Goal: Task Accomplishment & Management: Use online tool/utility

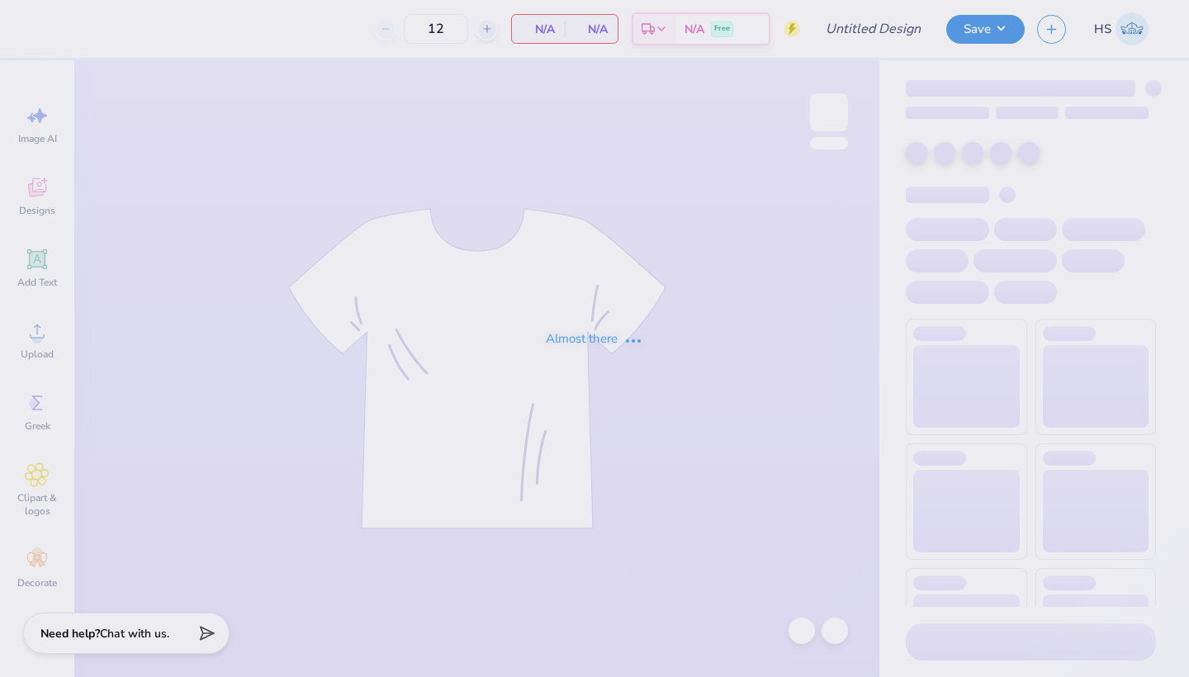
type input "AXO Parent's weekend"
type input "70"
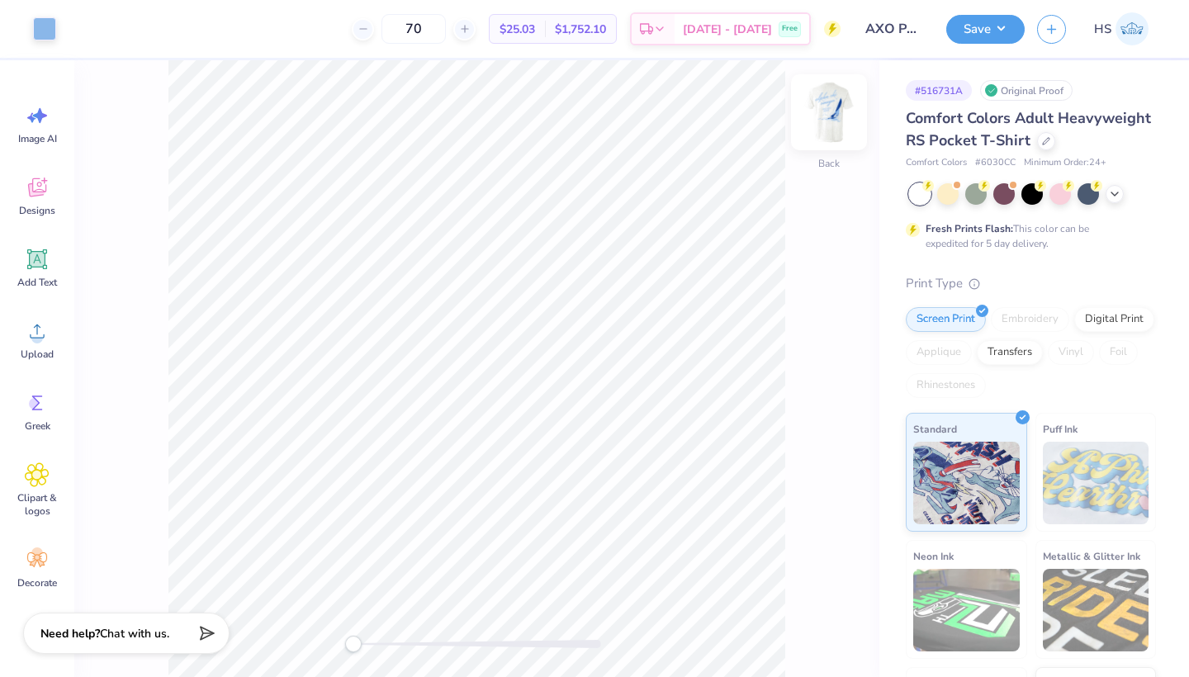
click at [829, 121] on img at bounding box center [829, 112] width 66 height 66
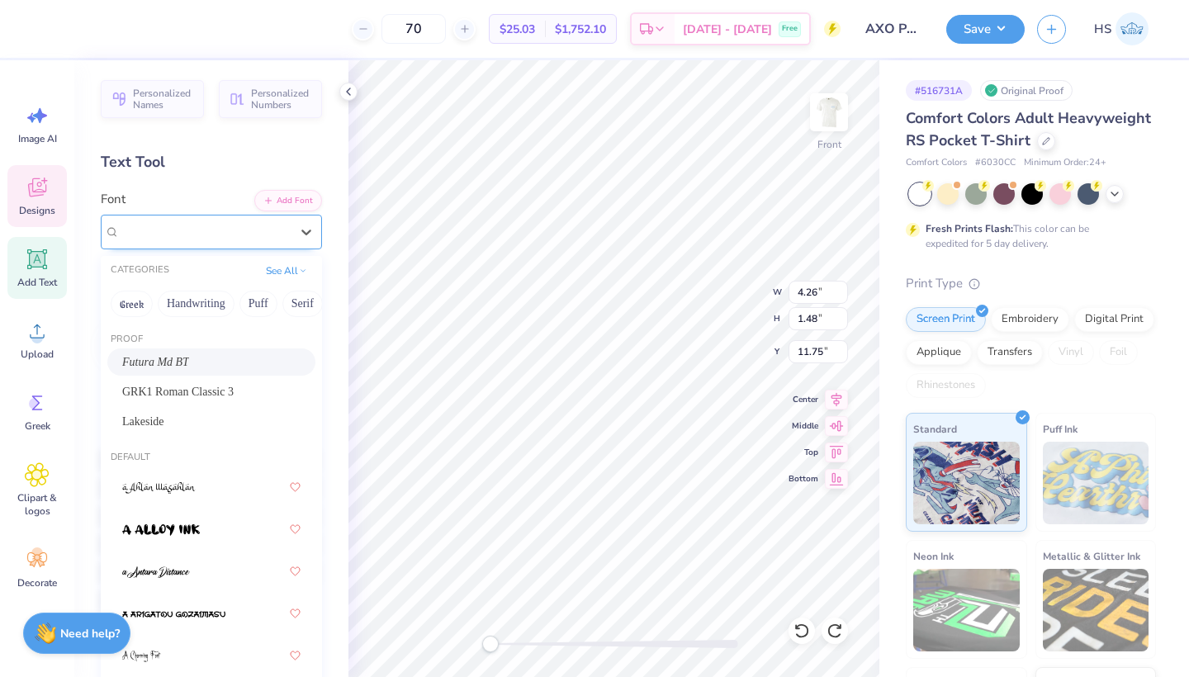
click at [230, 221] on div at bounding box center [205, 231] width 170 height 22
click at [196, 569] on div at bounding box center [211, 571] width 178 height 30
click at [279, 229] on div "a Antara Distance" at bounding box center [204, 232] width 173 height 26
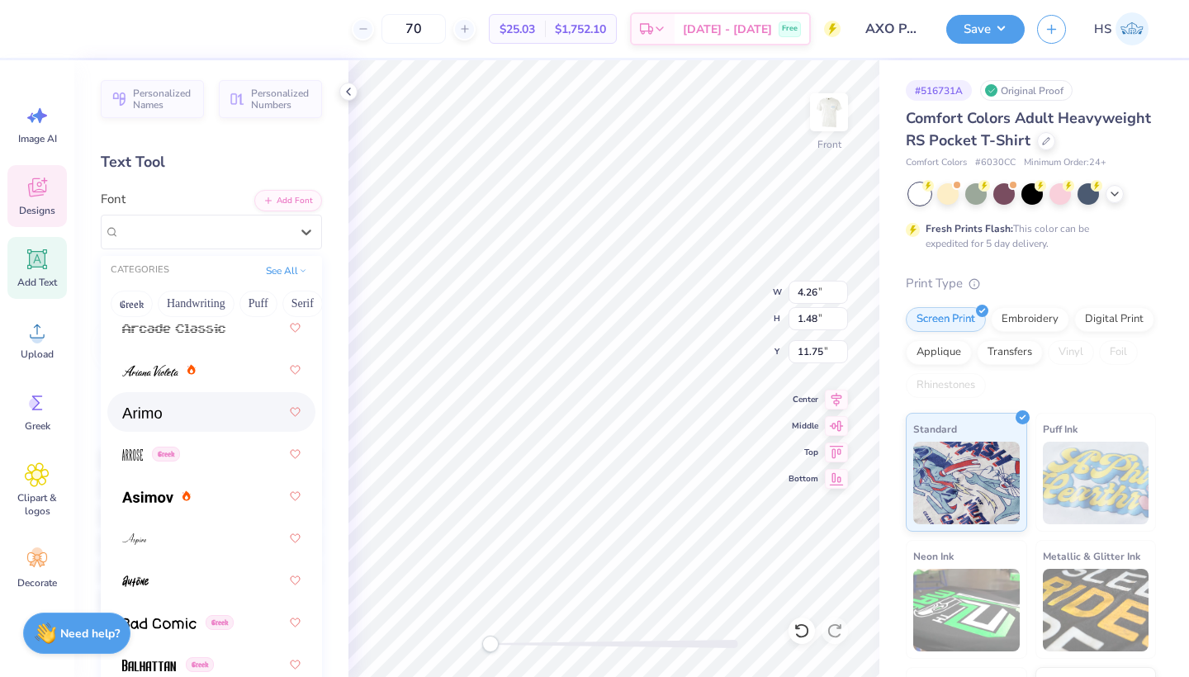
scroll to position [855, 0]
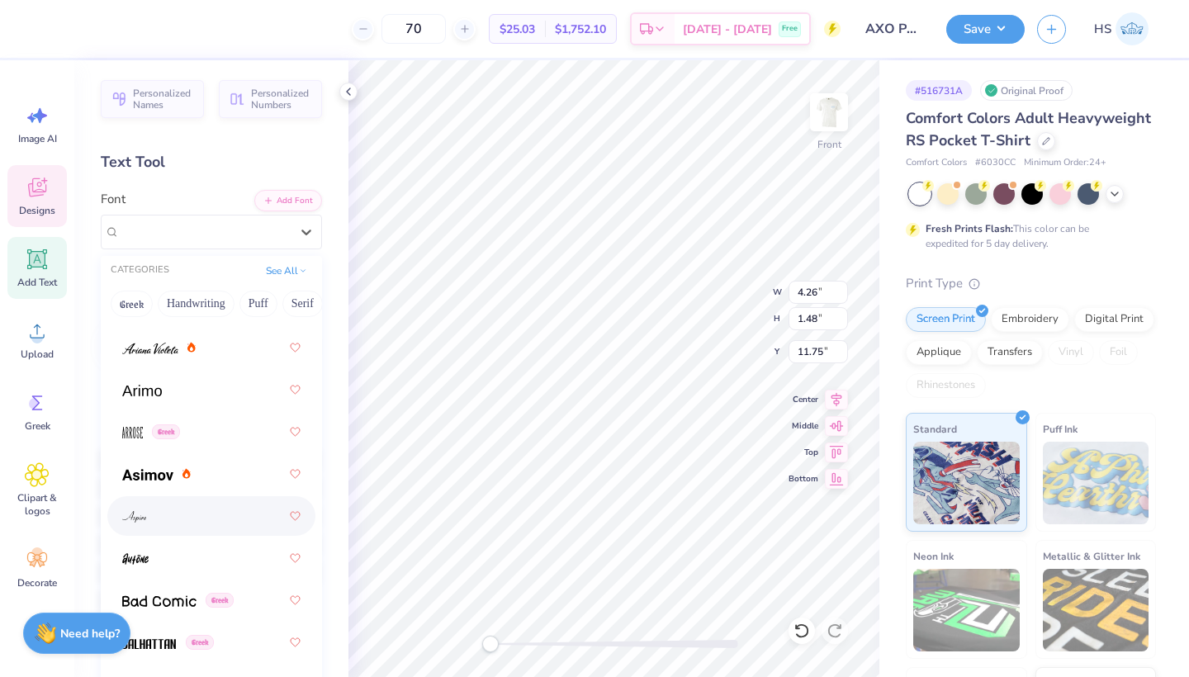
click at [197, 508] on div at bounding box center [211, 516] width 178 height 30
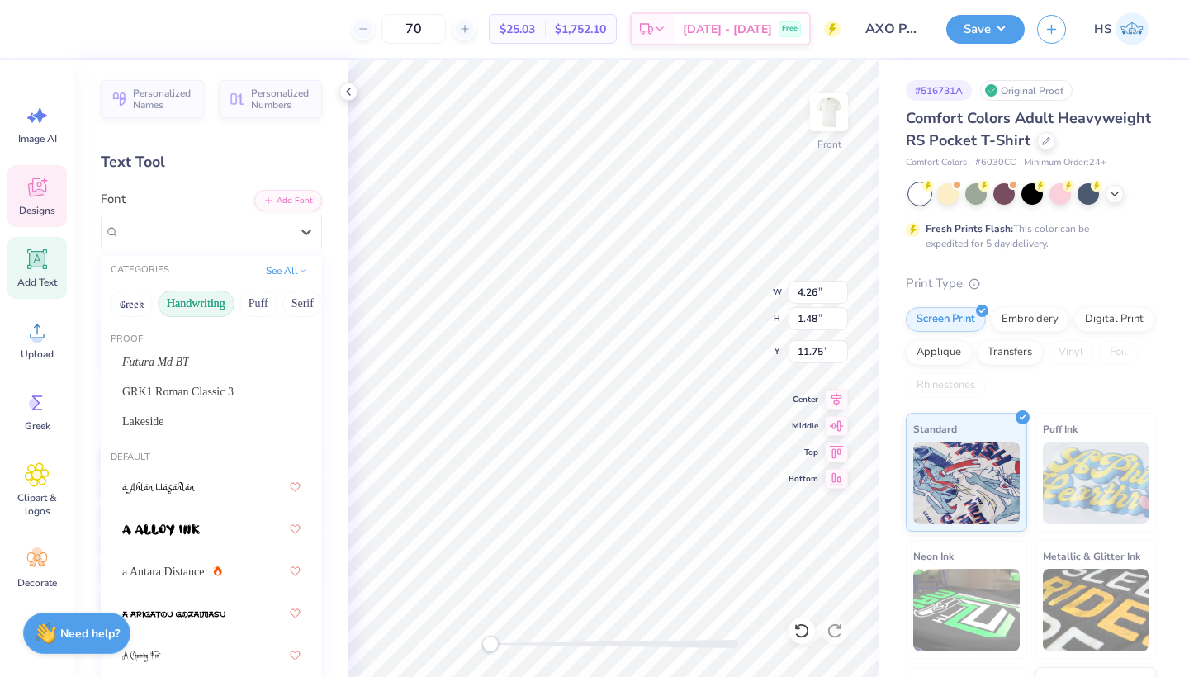
drag, startPoint x: 197, startPoint y: 239, endPoint x: 199, endPoint y: 292, distance: 53.7
click at [197, 239] on div "Aspire" at bounding box center [204, 232] width 173 height 26
click at [297, 308] on button "Serif" at bounding box center [302, 304] width 40 height 26
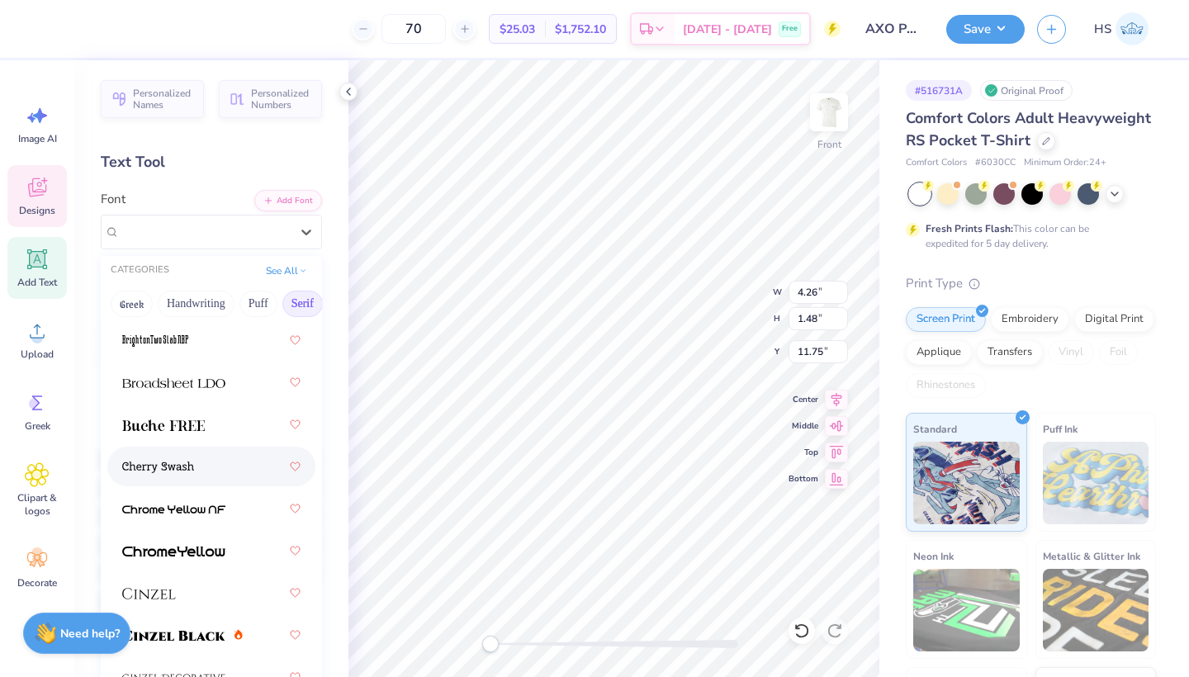
scroll to position [310, 0]
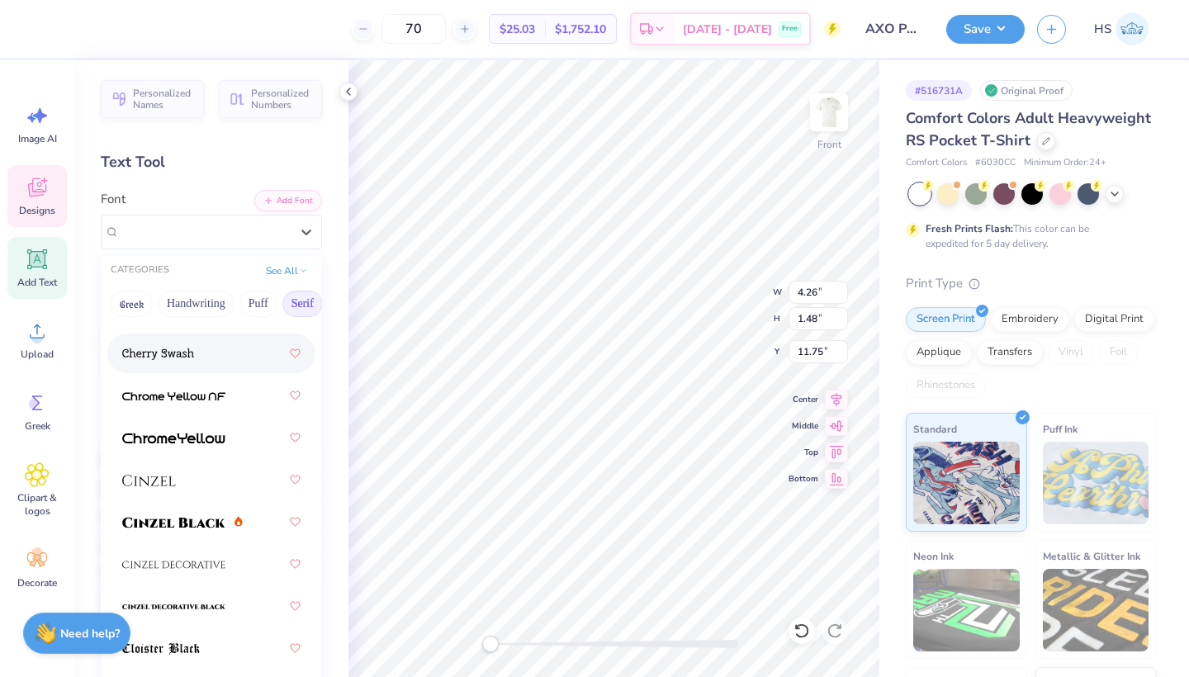
click at [206, 356] on div at bounding box center [211, 353] width 178 height 30
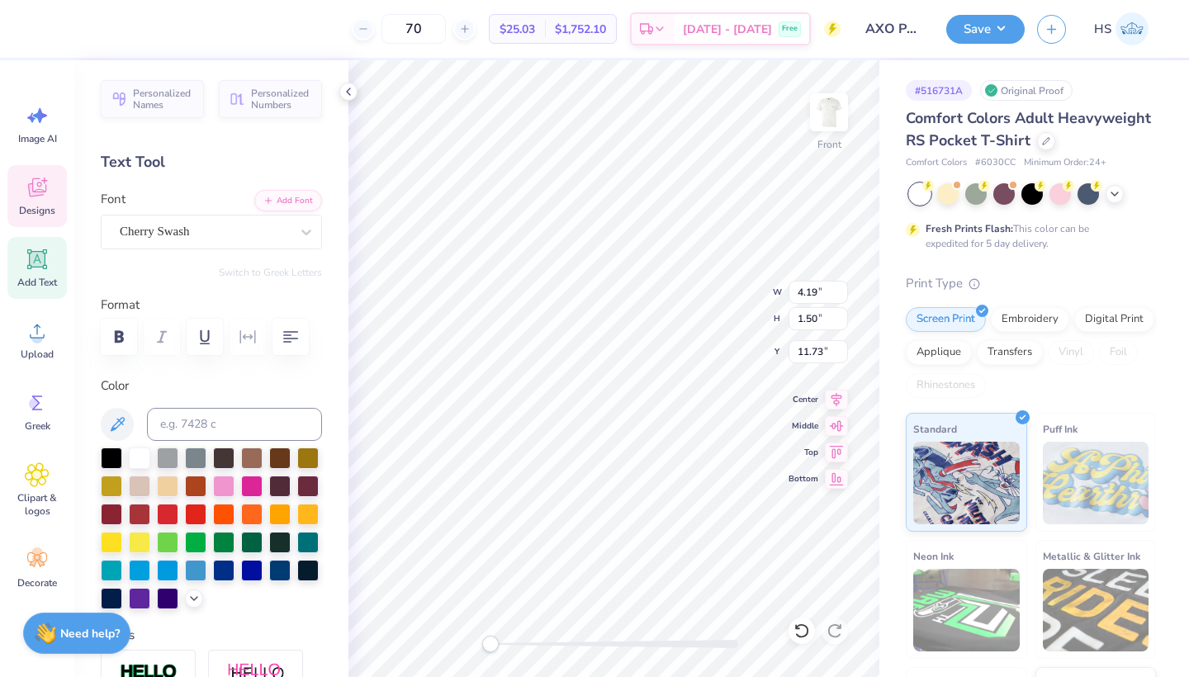
type input "10.66"
type input "6.58"
type input "3.03"
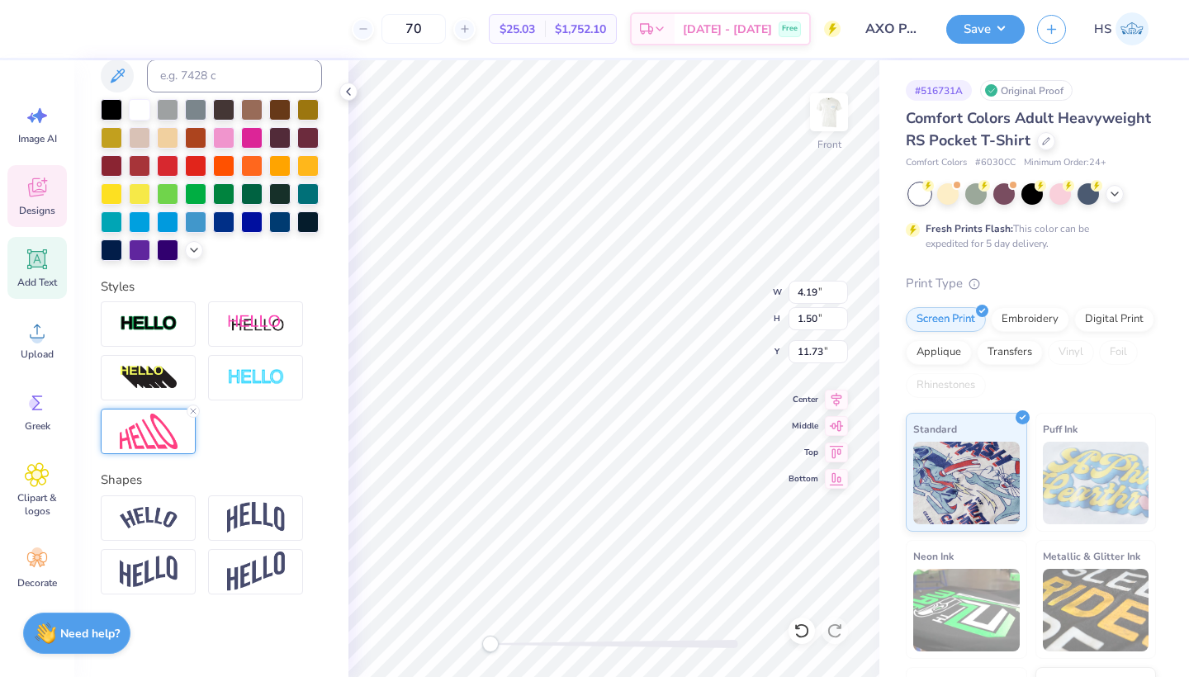
scroll to position [348, 0]
click at [133, 434] on img at bounding box center [149, 432] width 58 height 36
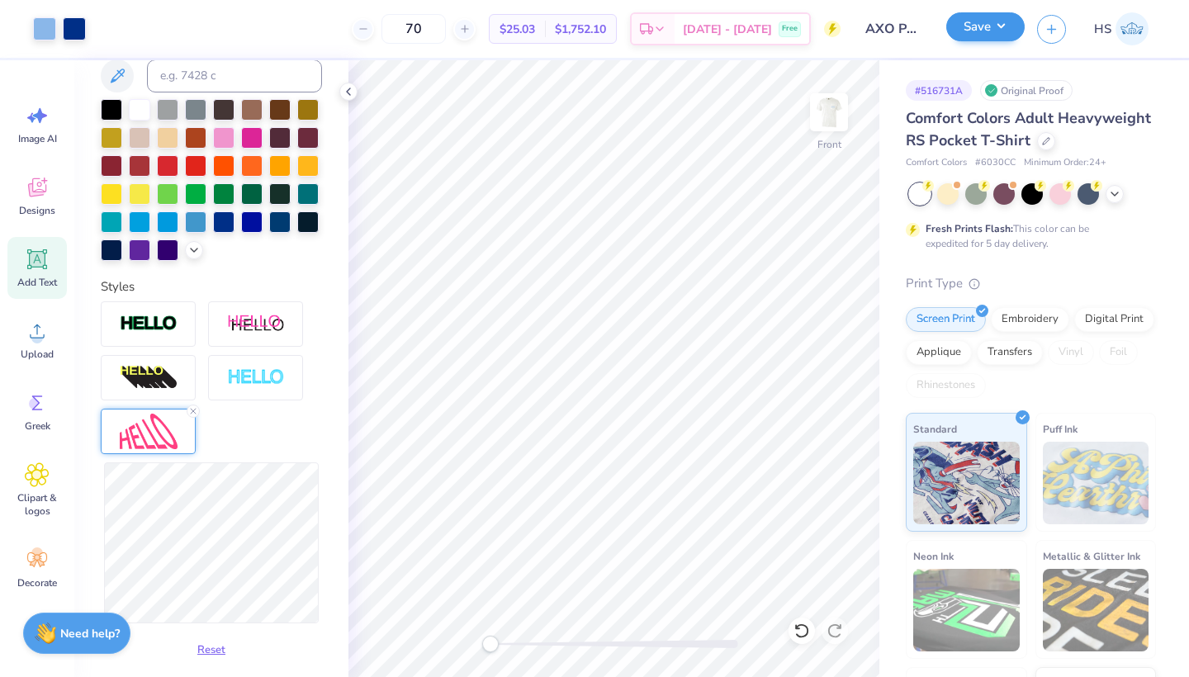
click at [981, 30] on button "Save" at bounding box center [985, 26] width 78 height 29
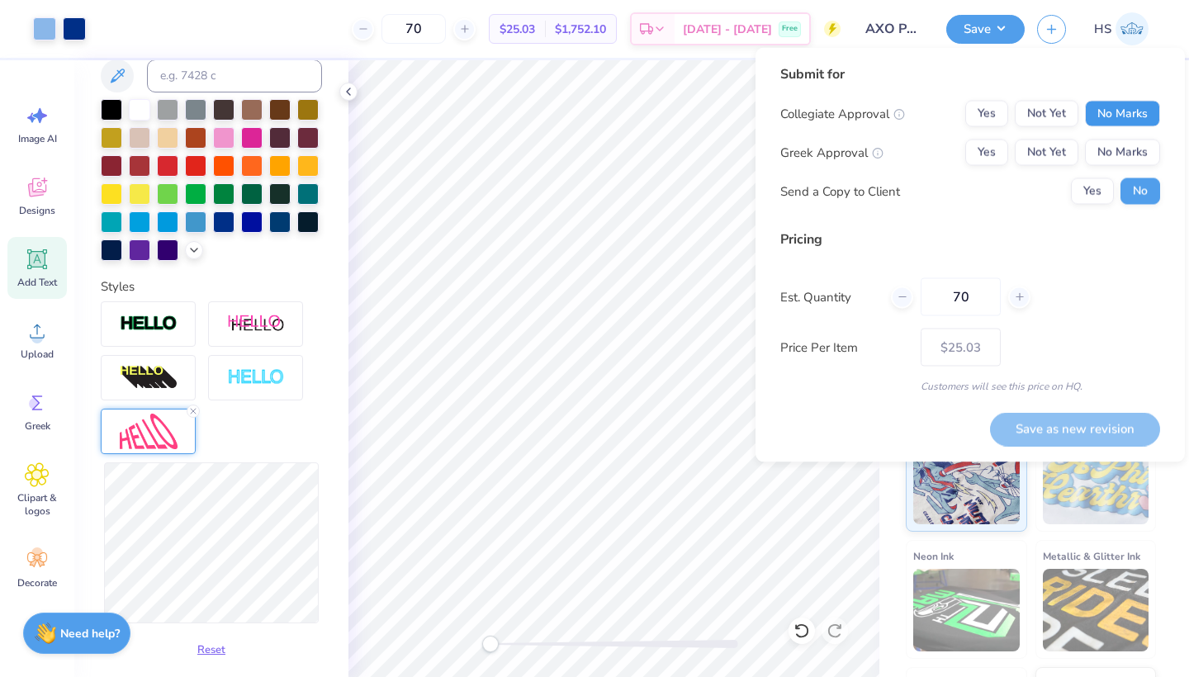
click at [1115, 111] on button "No Marks" at bounding box center [1122, 114] width 75 height 26
click at [1055, 151] on button "Not Yet" at bounding box center [1047, 153] width 64 height 26
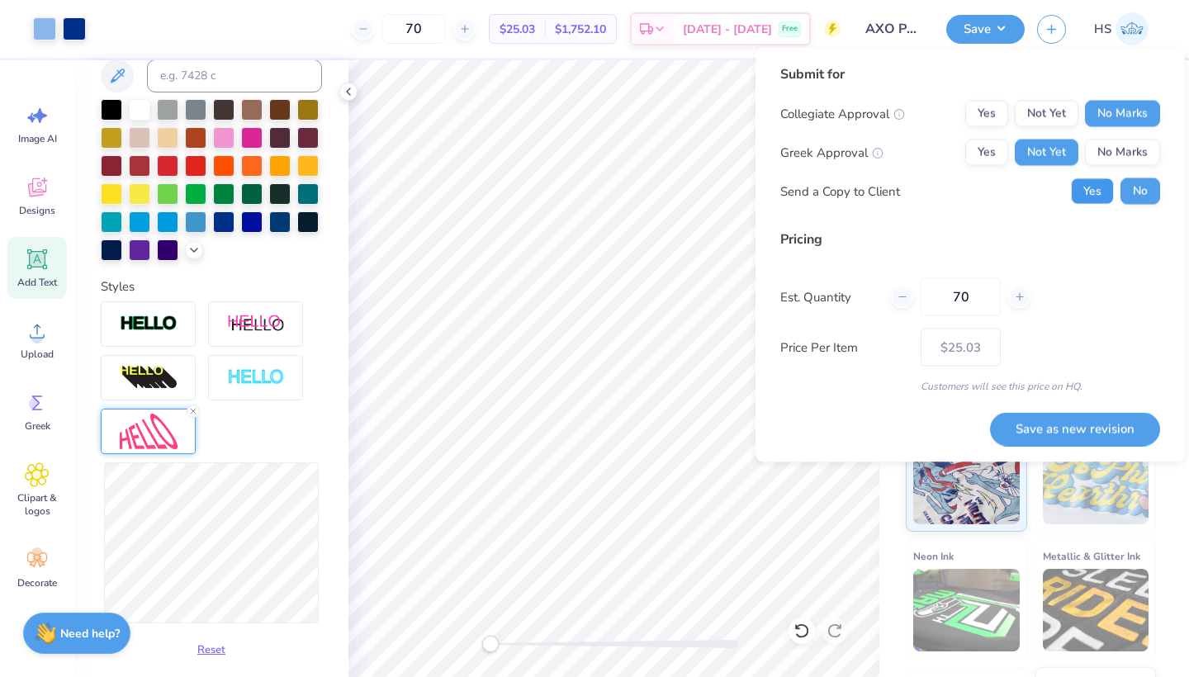
click at [1099, 193] on button "Yes" at bounding box center [1092, 191] width 43 height 26
click at [973, 298] on input "70" at bounding box center [961, 297] width 80 height 38
type input "7"
type input "0"
type input "015"
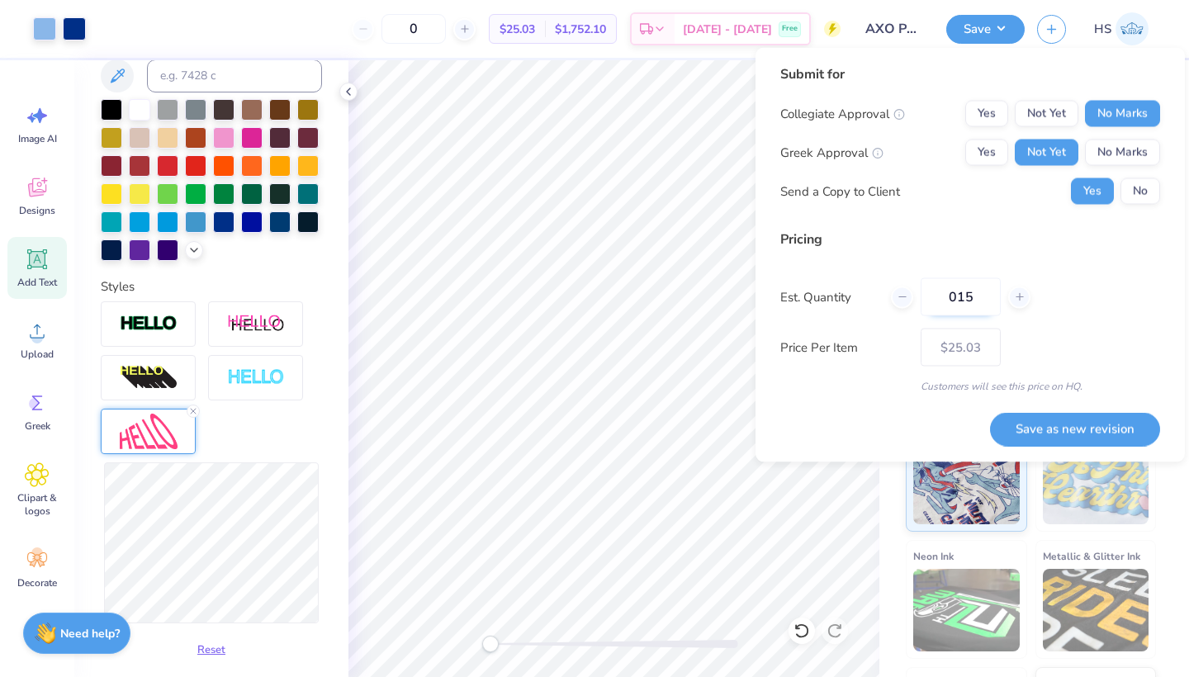
type input "15"
type input "– –"
type input "0150"
type input "$39.27"
type input "150"
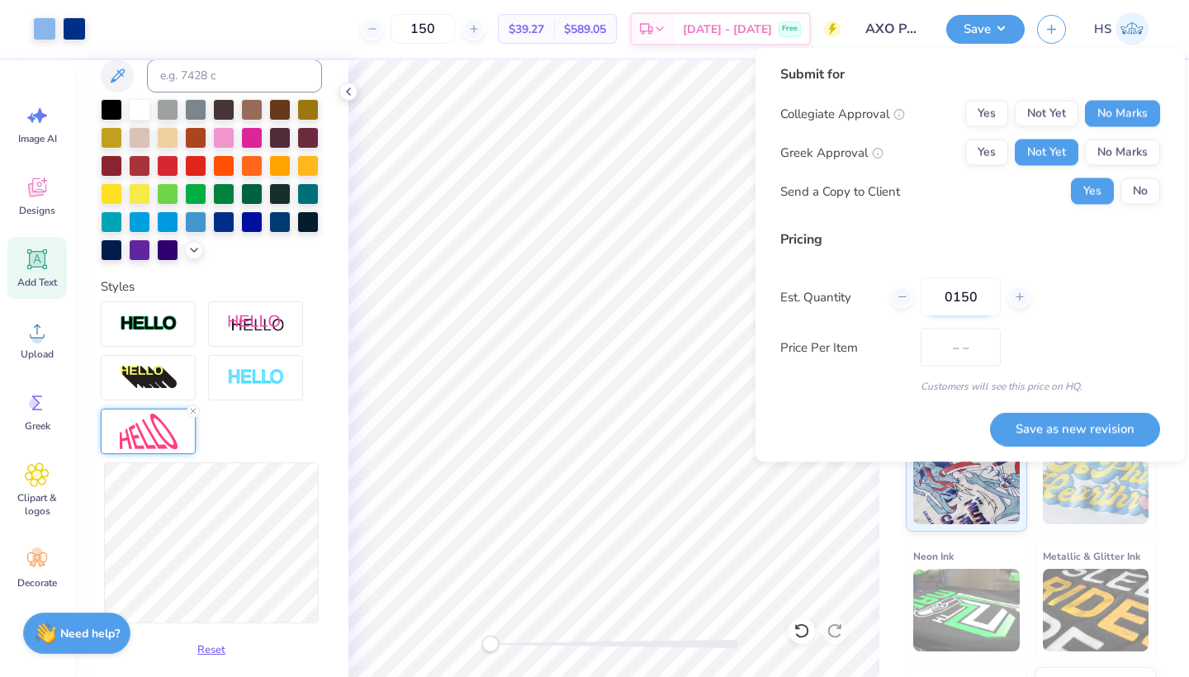
type input "$21.77"
type input "0150"
click at [1037, 431] on button "Save as new revision" at bounding box center [1075, 429] width 170 height 34
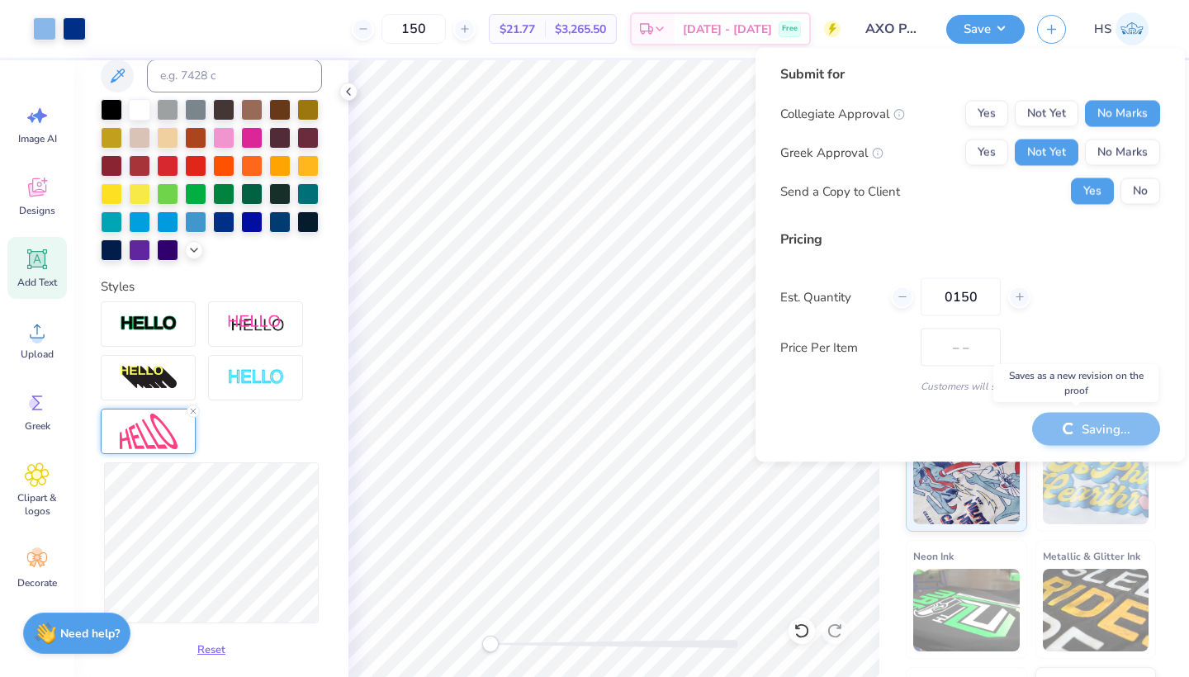
type input "$21.77"
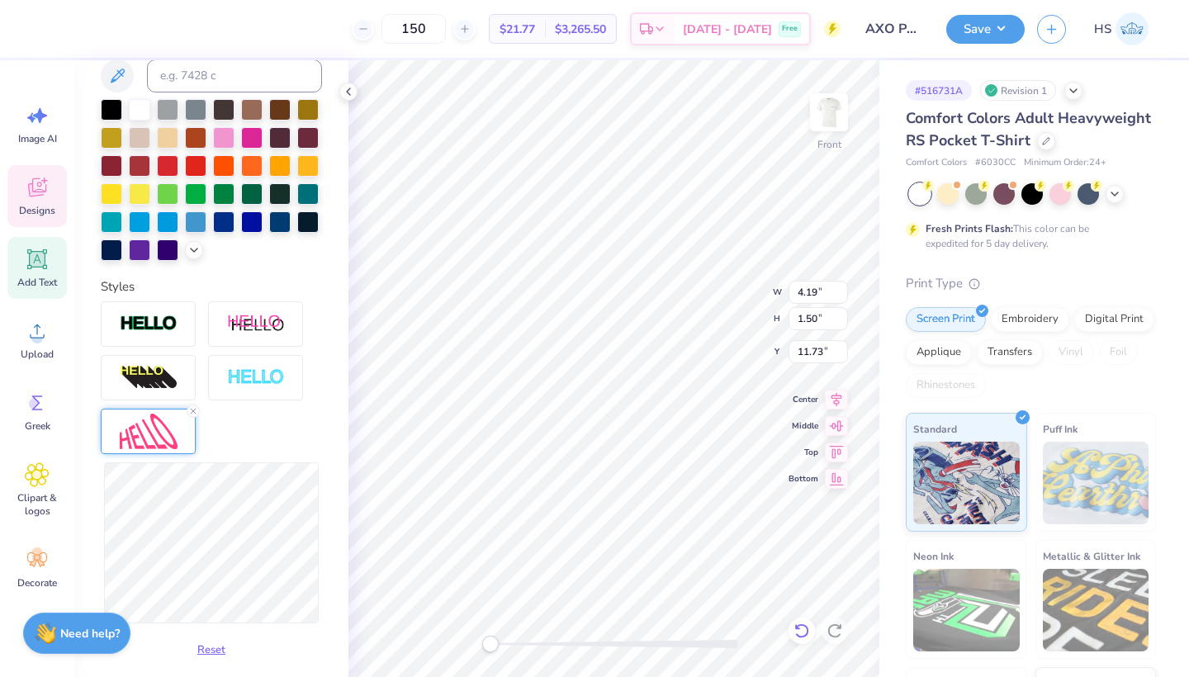
click at [805, 634] on icon at bounding box center [801, 630] width 17 height 17
type input "5.80"
type input "11.79"
click at [804, 633] on icon at bounding box center [801, 630] width 17 height 17
type input "4.19"
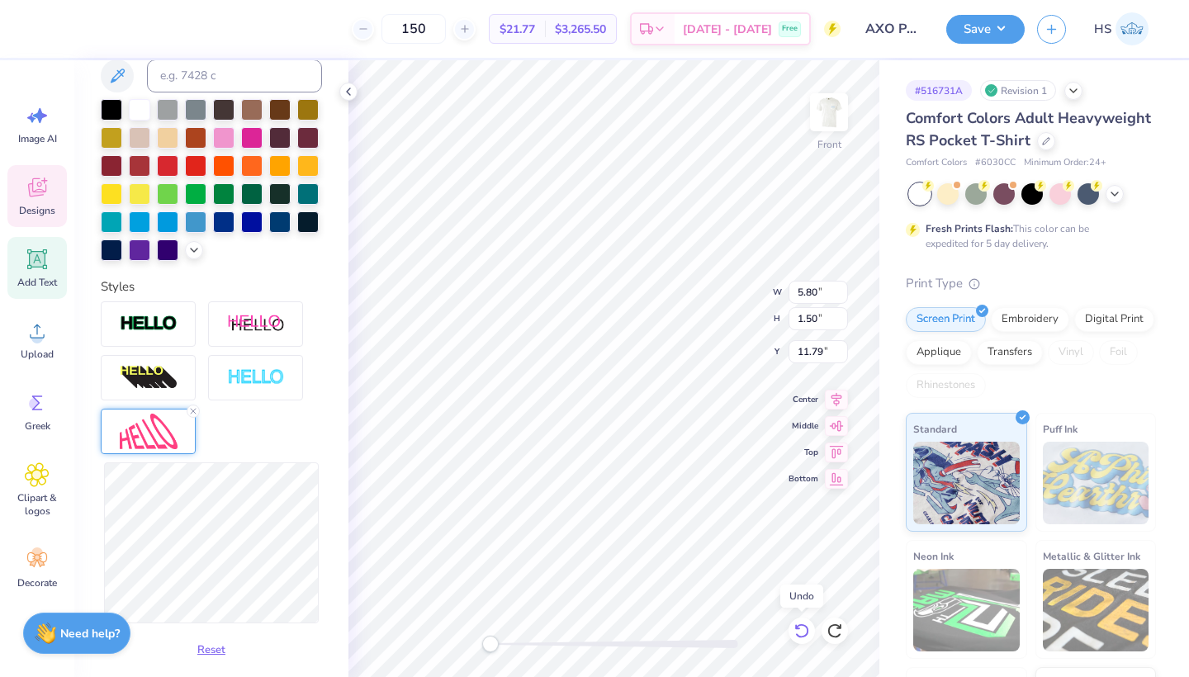
type input "11.73"
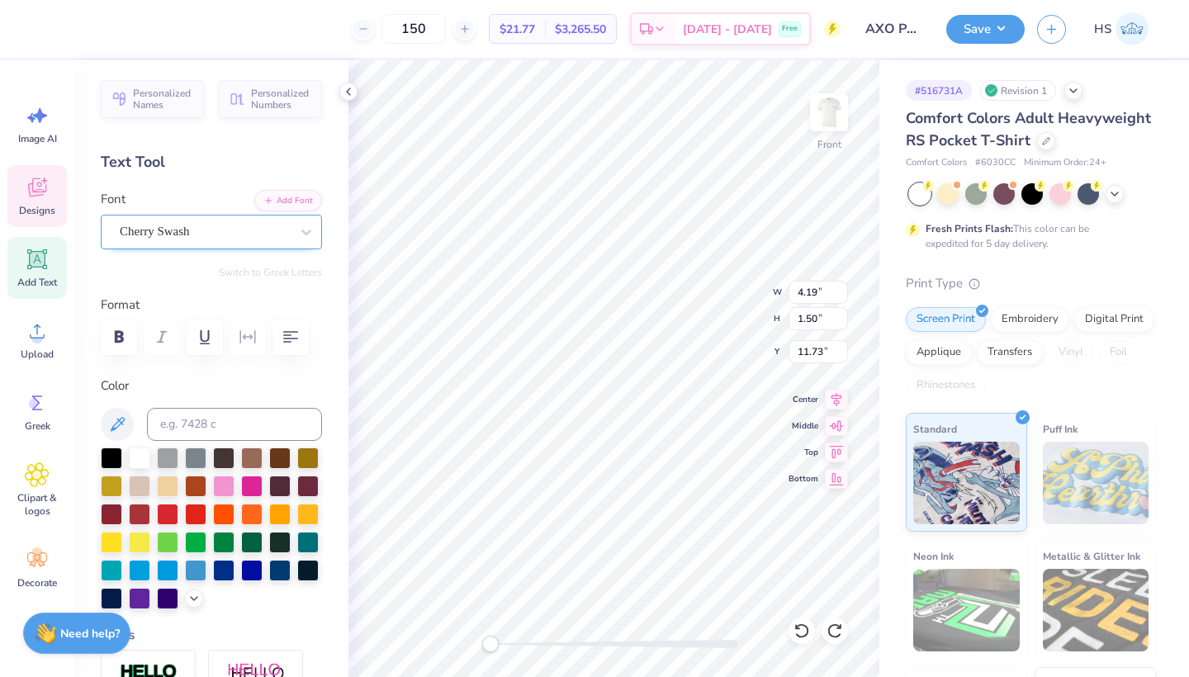
scroll to position [-1, 0]
click at [228, 237] on div "Cherry Swash" at bounding box center [204, 232] width 173 height 26
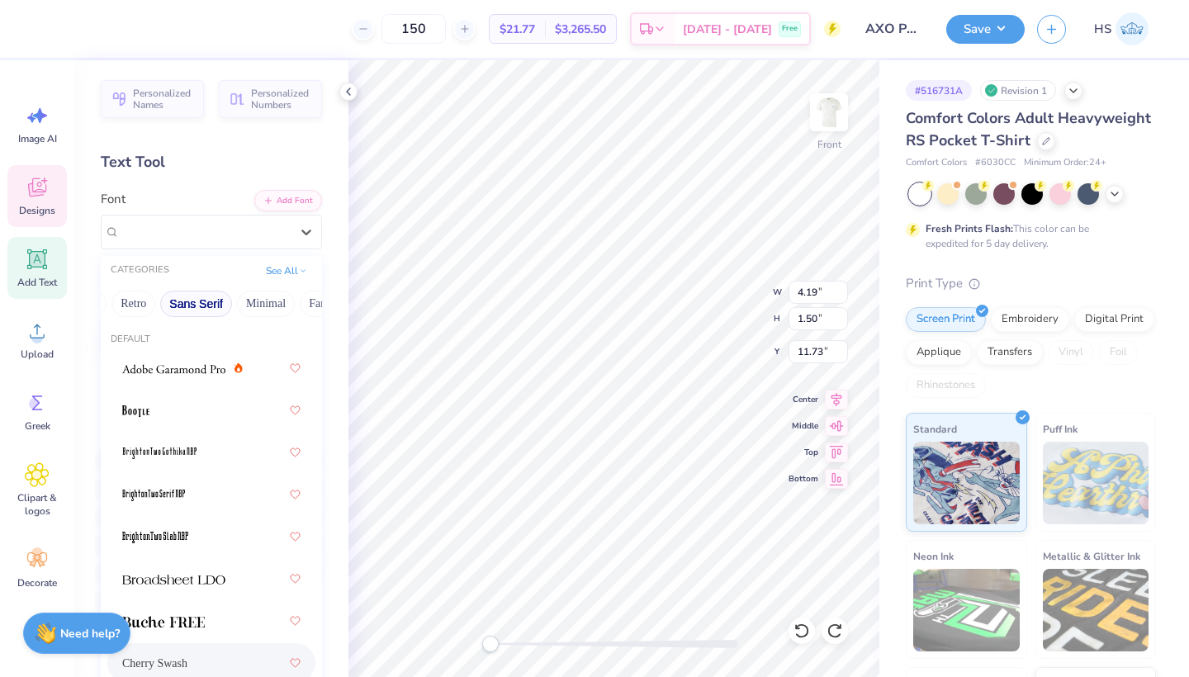
scroll to position [0, 337]
click at [142, 305] on button "Retro" at bounding box center [136, 304] width 44 height 26
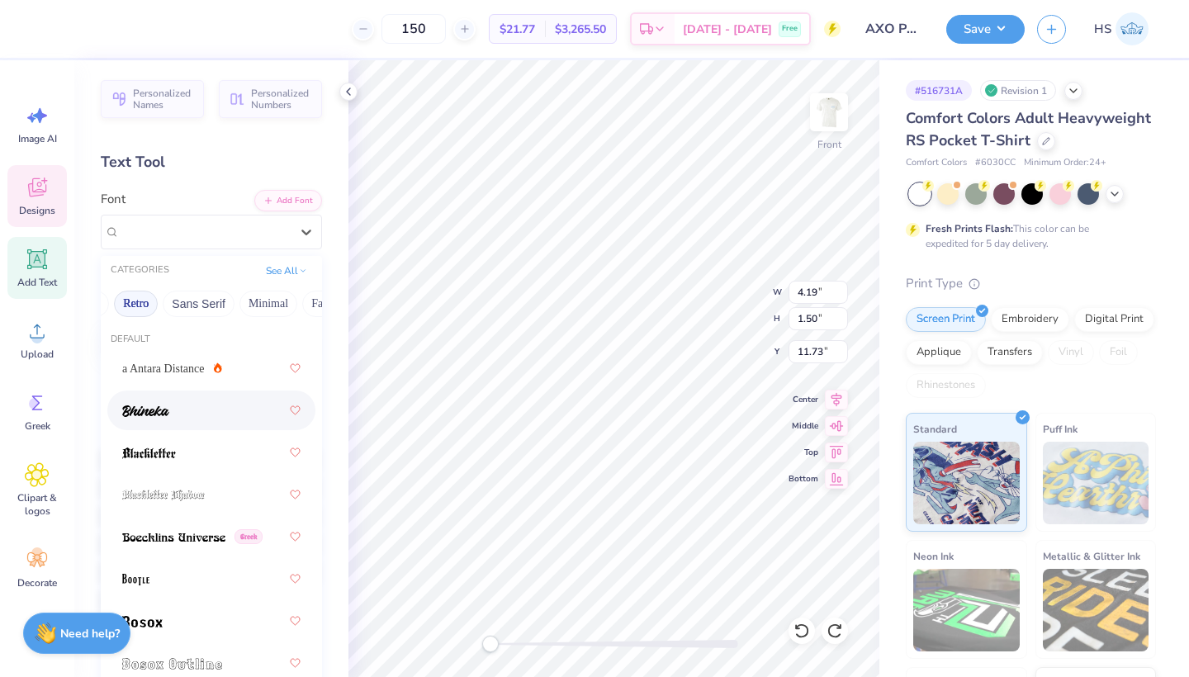
click at [183, 406] on div at bounding box center [211, 410] width 178 height 30
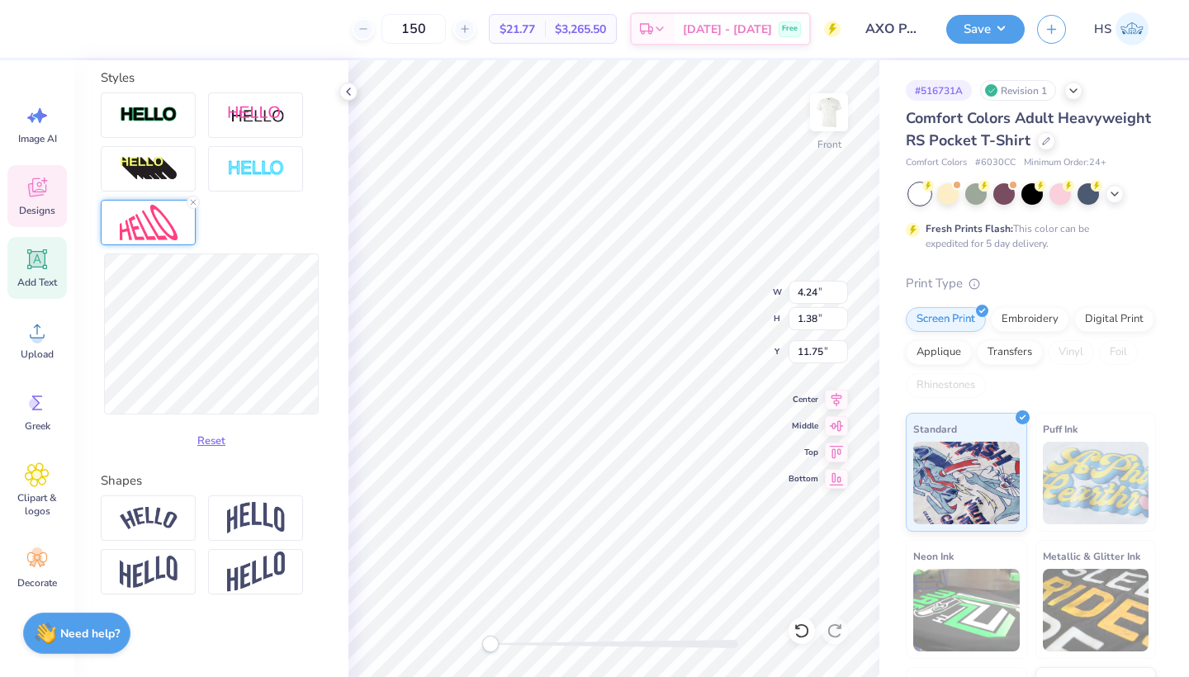
scroll to position [557, 0]
click at [194, 206] on icon at bounding box center [193, 202] width 10 height 10
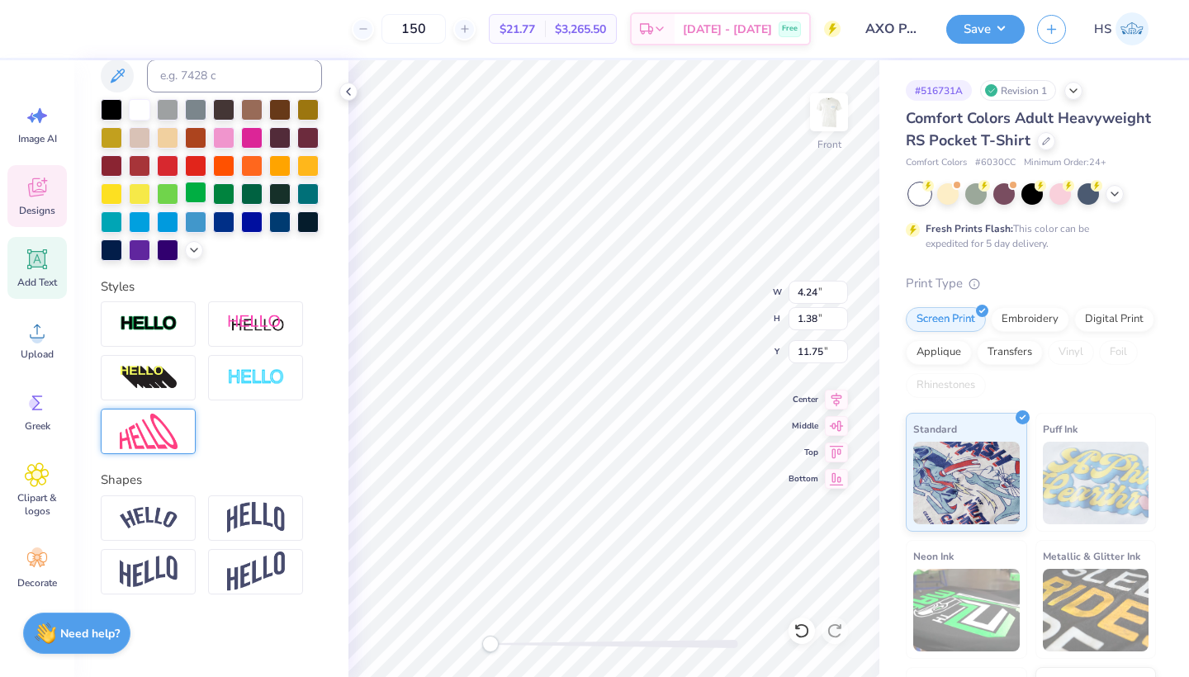
scroll to position [348, 0]
type input "5.59"
type input "1.39"
type input "11.70"
click at [156, 446] on img at bounding box center [149, 432] width 58 height 36
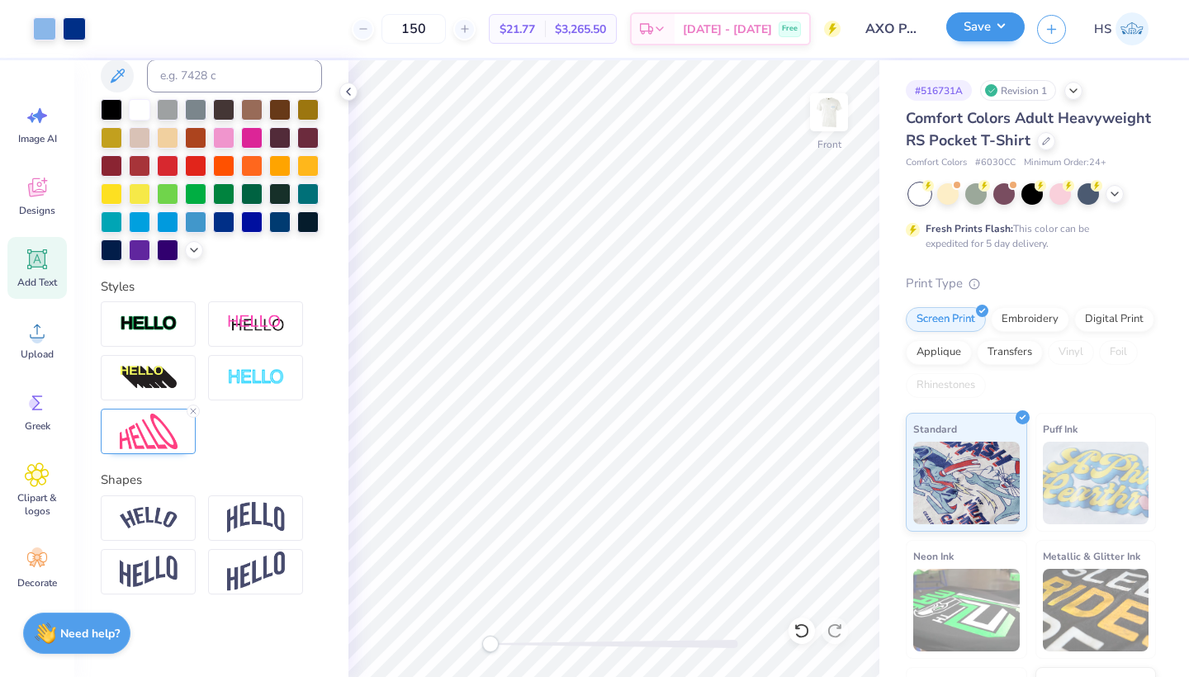
click at [987, 26] on button "Save" at bounding box center [985, 26] width 78 height 29
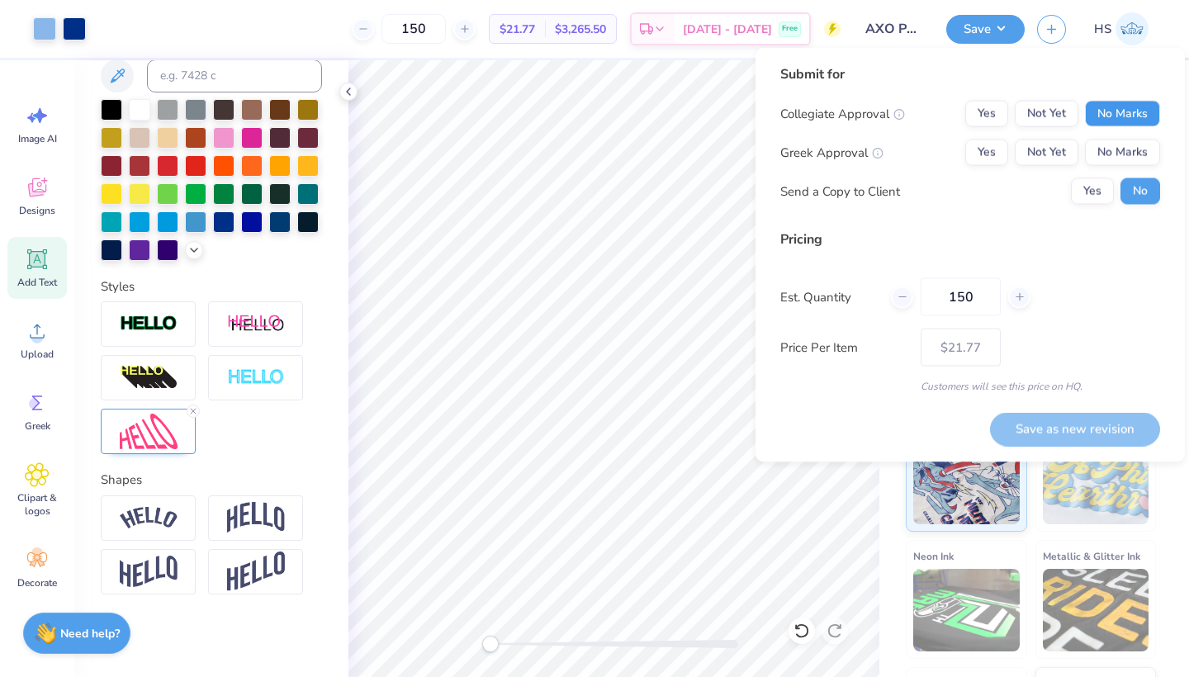
click at [1131, 107] on button "No Marks" at bounding box center [1122, 114] width 75 height 26
click at [1063, 144] on button "Not Yet" at bounding box center [1047, 153] width 64 height 26
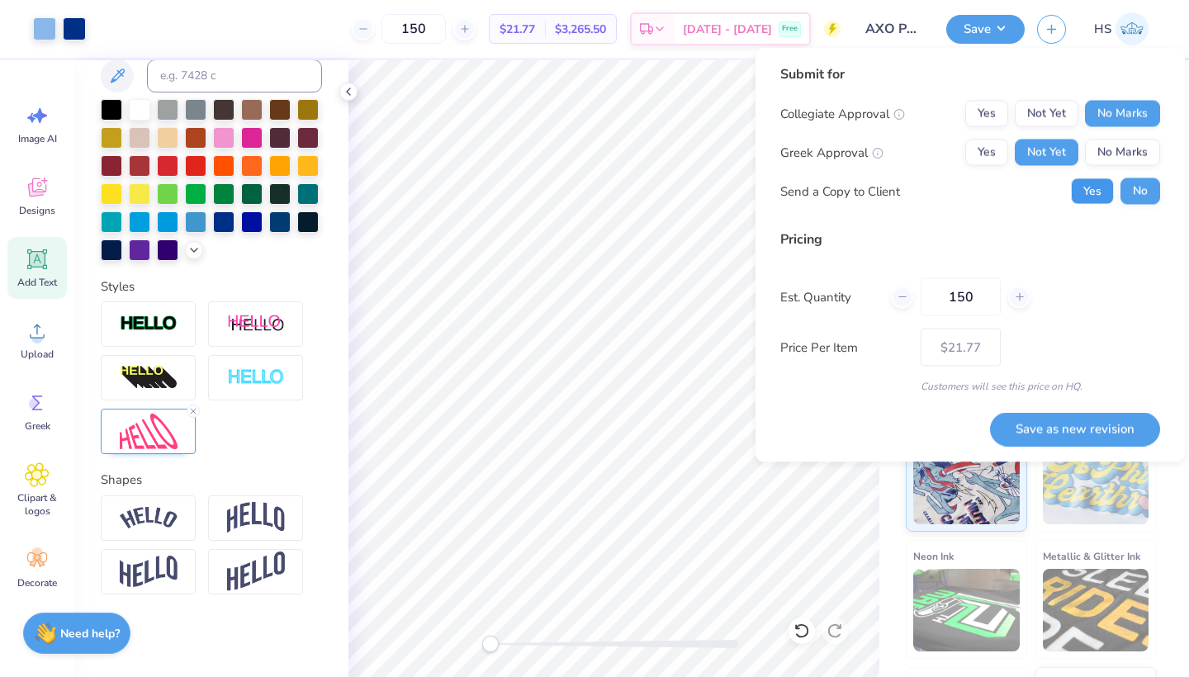
click at [1087, 182] on button "Yes" at bounding box center [1092, 191] width 43 height 26
click at [1060, 436] on button "Save as new revision" at bounding box center [1075, 429] width 170 height 34
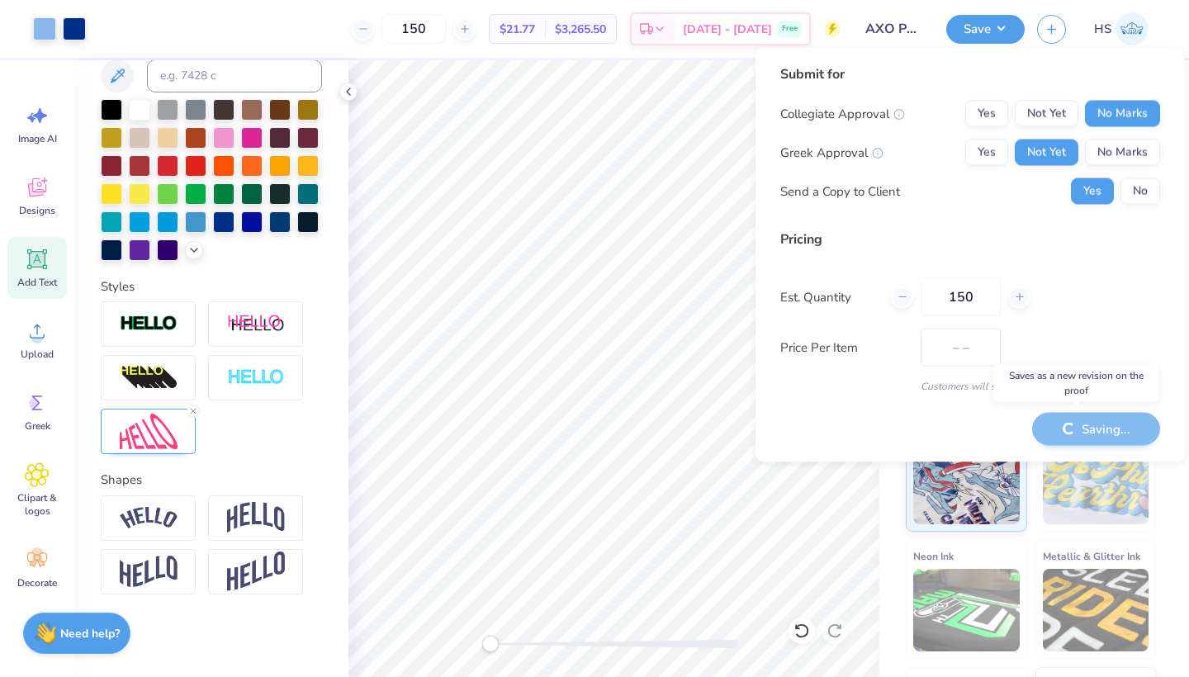
type input "$21.77"
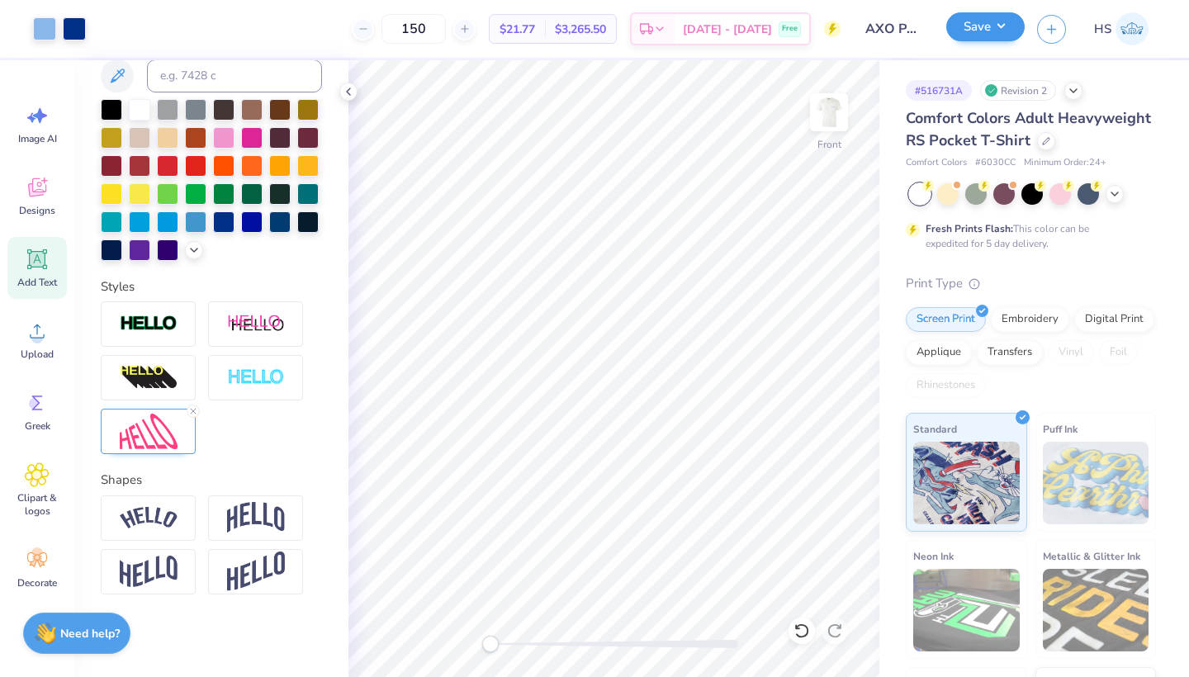
click at [973, 30] on button "Save" at bounding box center [985, 26] width 78 height 29
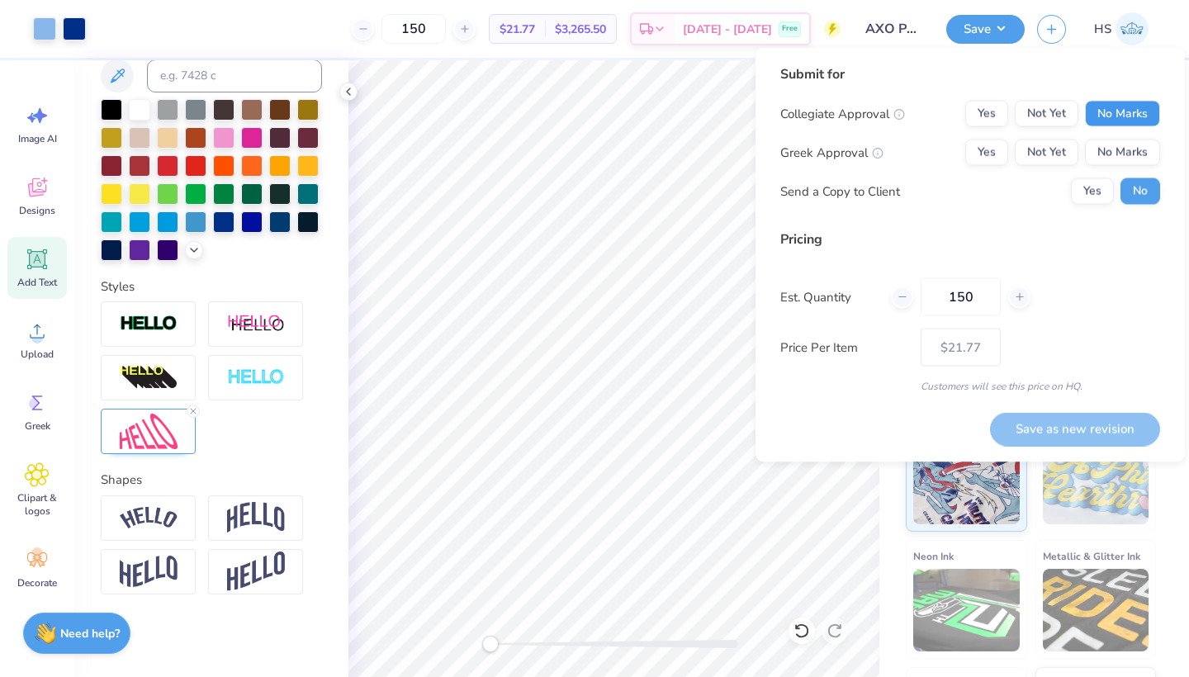
click at [1115, 114] on button "No Marks" at bounding box center [1122, 114] width 75 height 26
click at [1052, 144] on button "Not Yet" at bounding box center [1047, 153] width 64 height 26
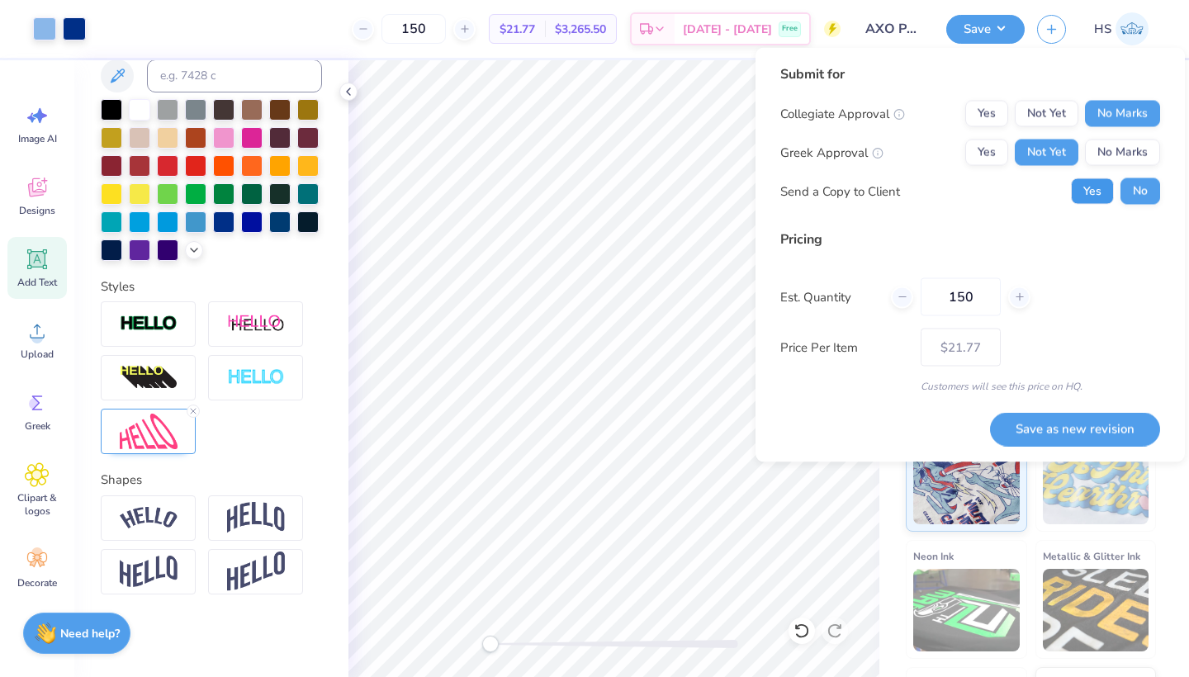
click at [1095, 191] on button "Yes" at bounding box center [1092, 191] width 43 height 26
click at [1089, 432] on button "Save as new revision" at bounding box center [1075, 429] width 170 height 34
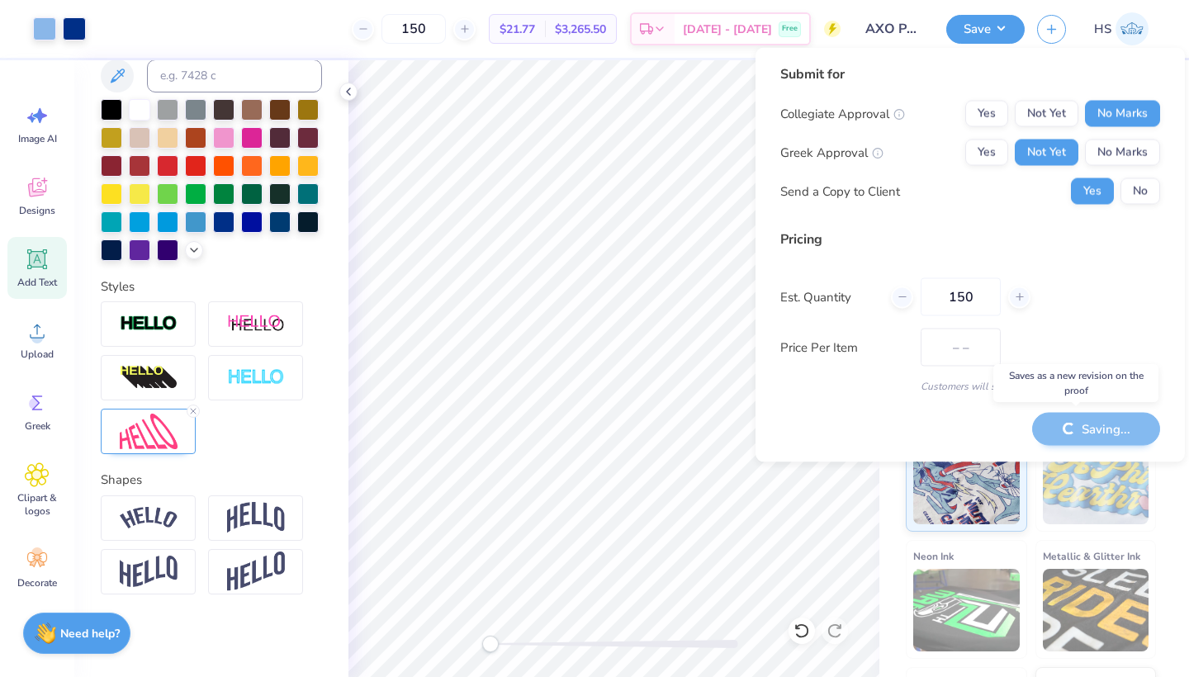
type input "$21.77"
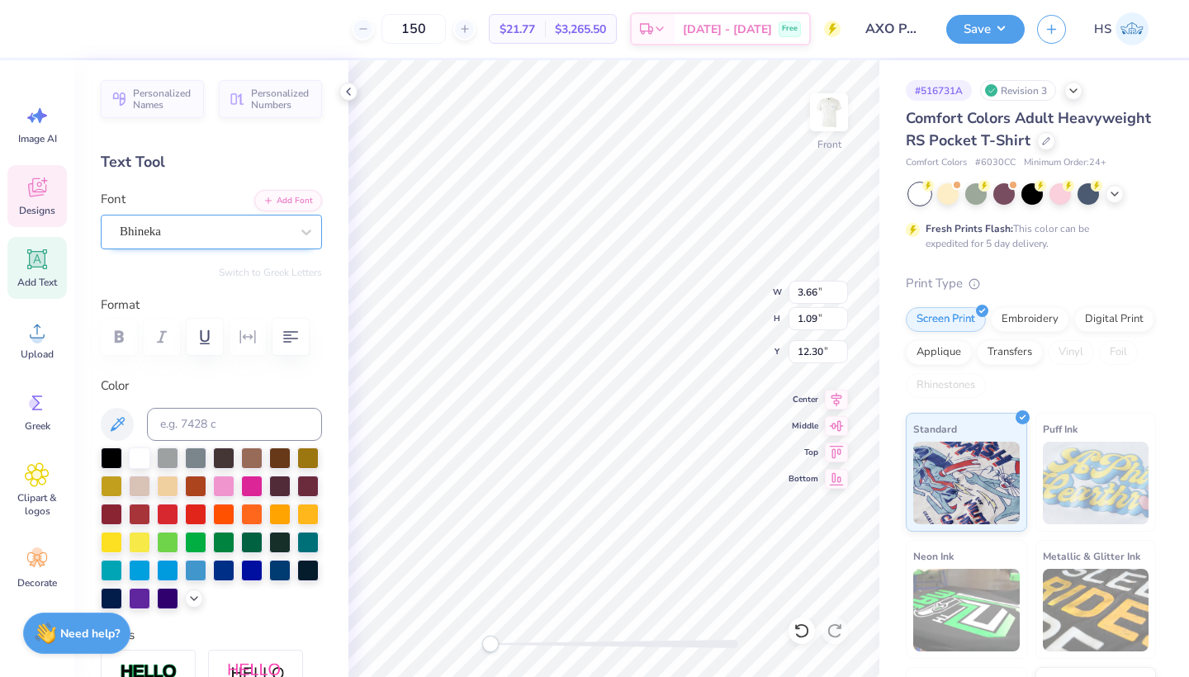
scroll to position [-1, 0]
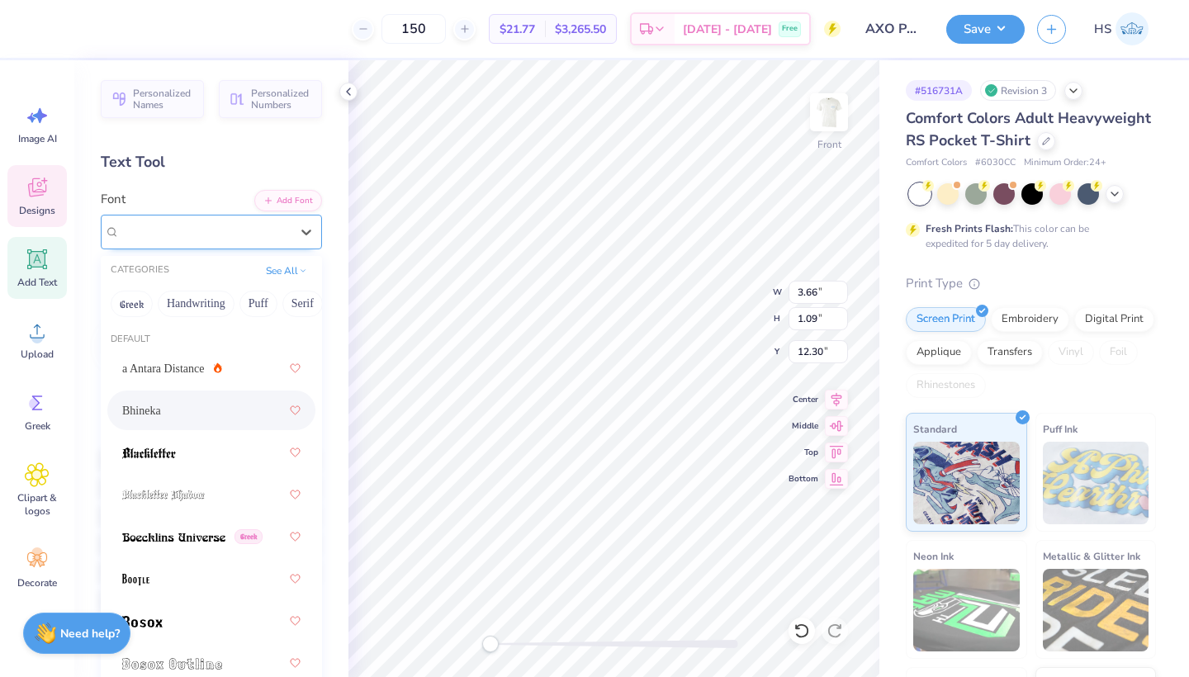
click at [223, 222] on div "Bhineka" at bounding box center [204, 232] width 173 height 26
click at [266, 308] on button "Retro" at bounding box center [253, 304] width 44 height 26
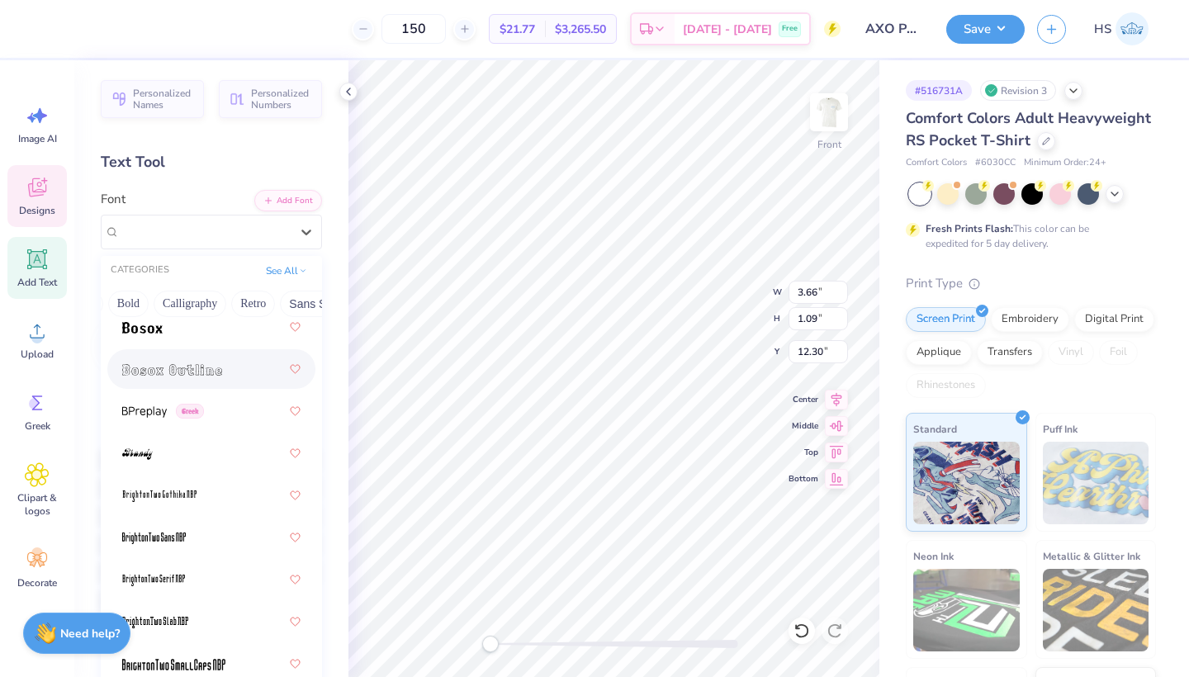
scroll to position [1724, 0]
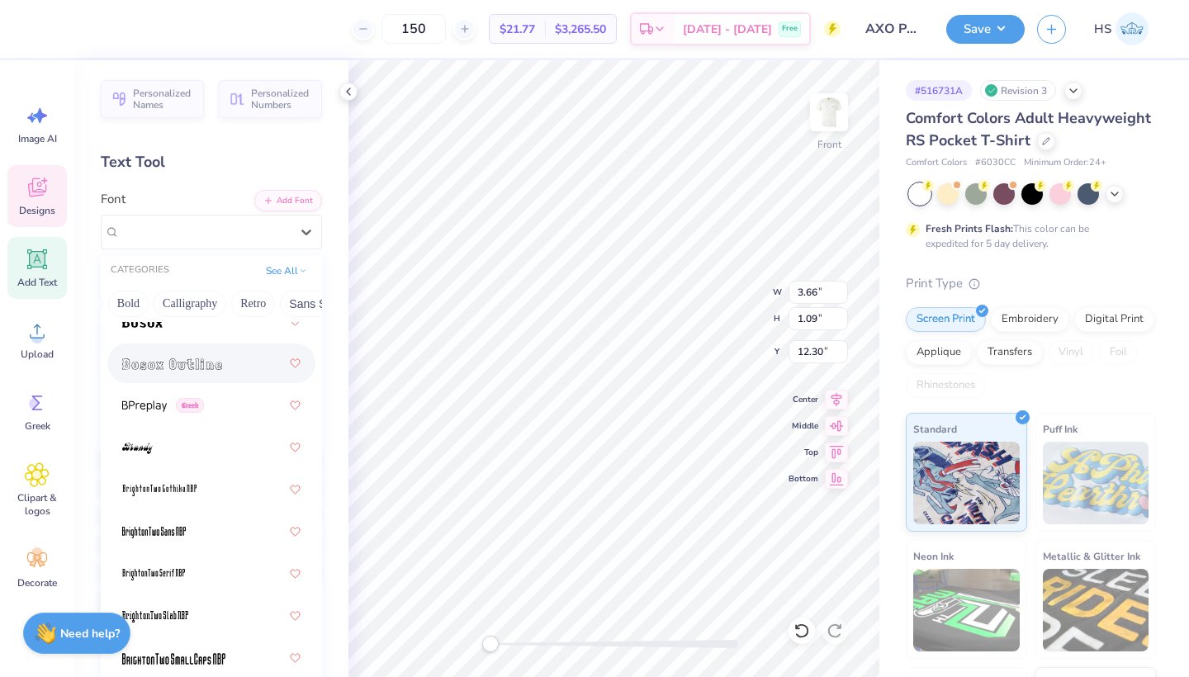
click at [196, 357] on span at bounding box center [172, 363] width 100 height 17
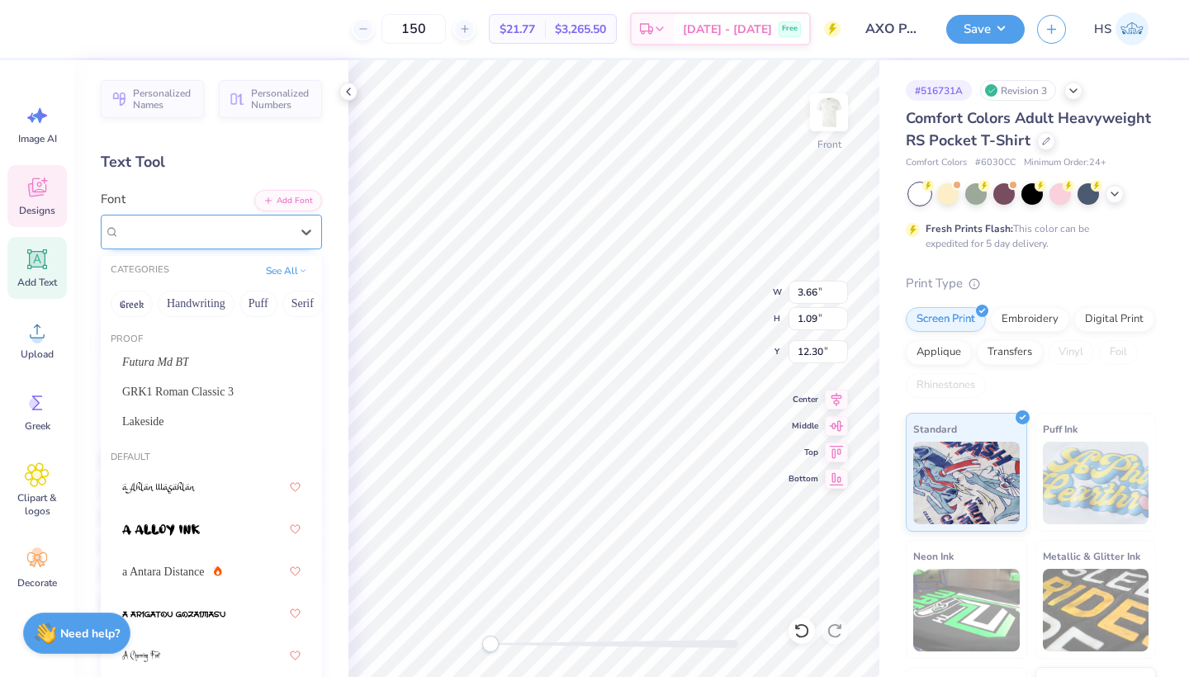
click at [221, 228] on div "Bosox Outline" at bounding box center [204, 232] width 173 height 26
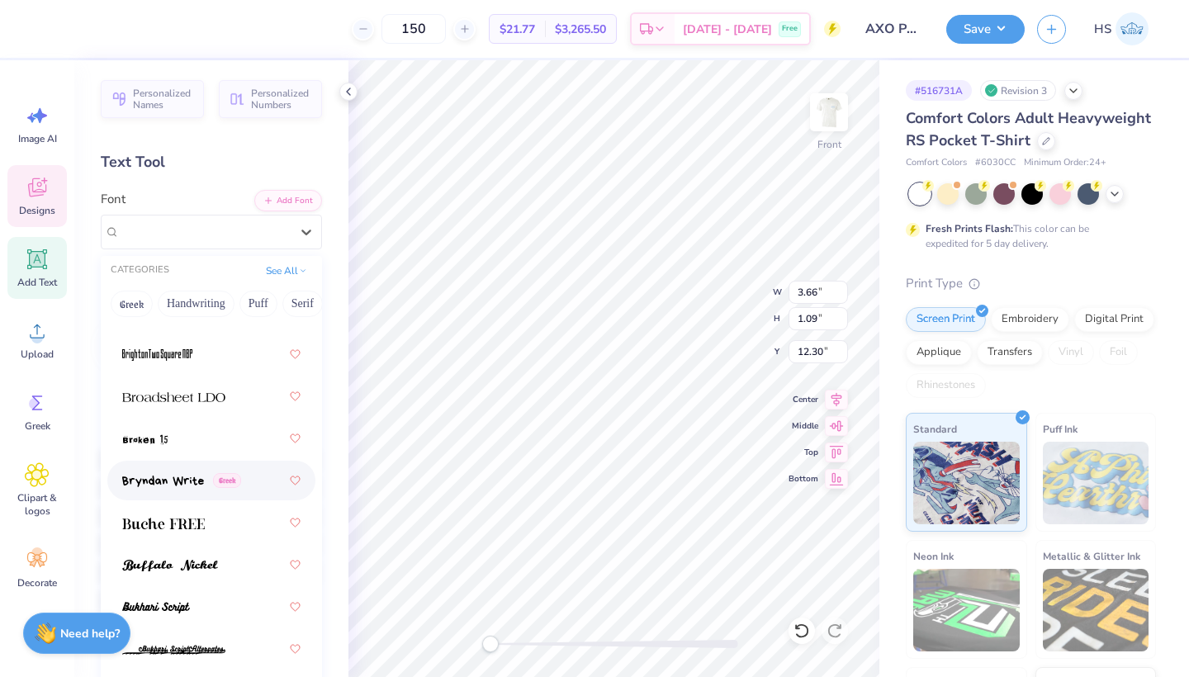
scroll to position [2125, 0]
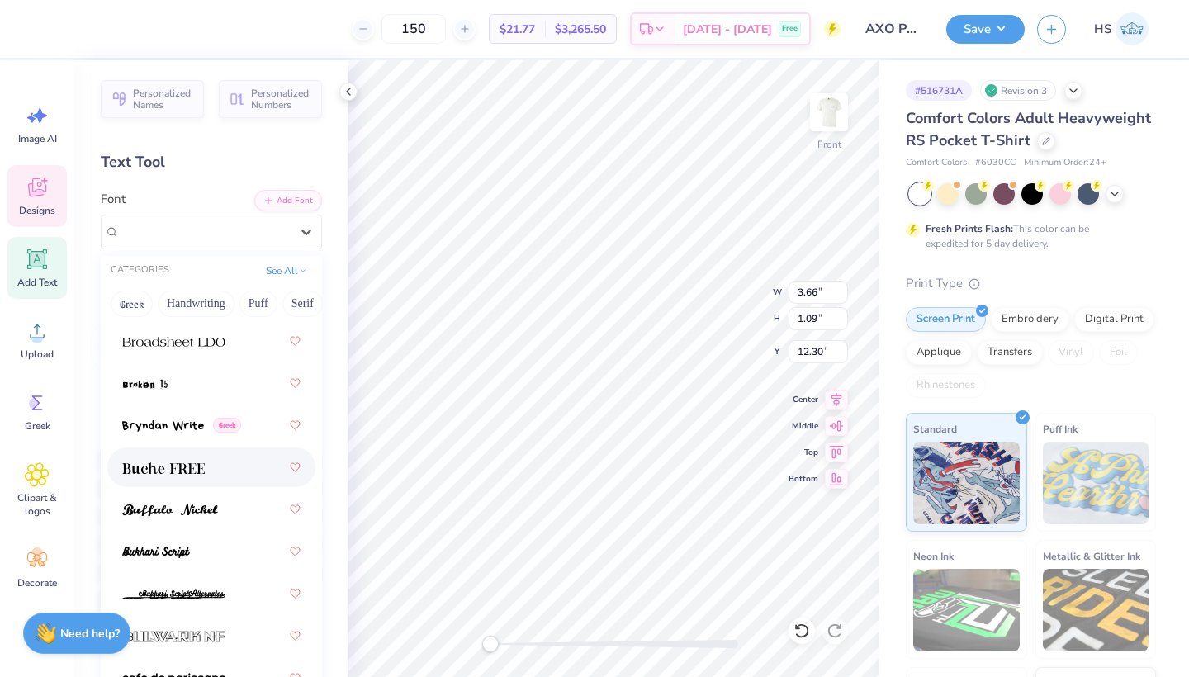
click at [230, 456] on div at bounding box center [211, 467] width 178 height 30
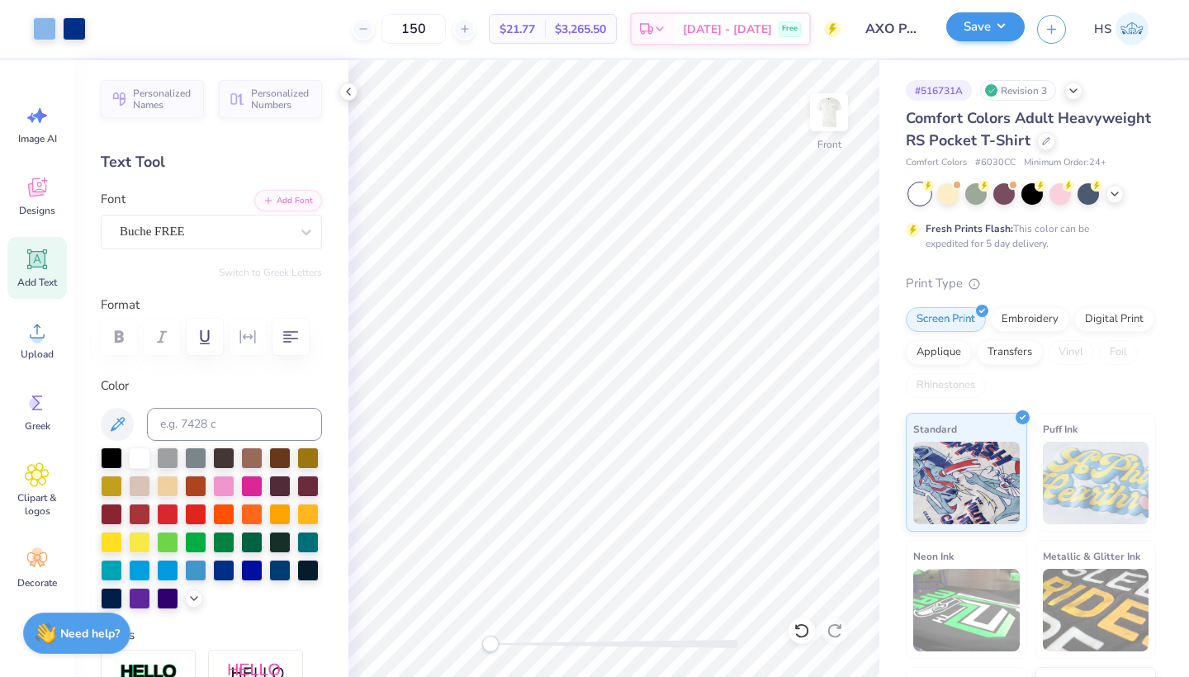
click at [974, 35] on button "Save" at bounding box center [985, 26] width 78 height 29
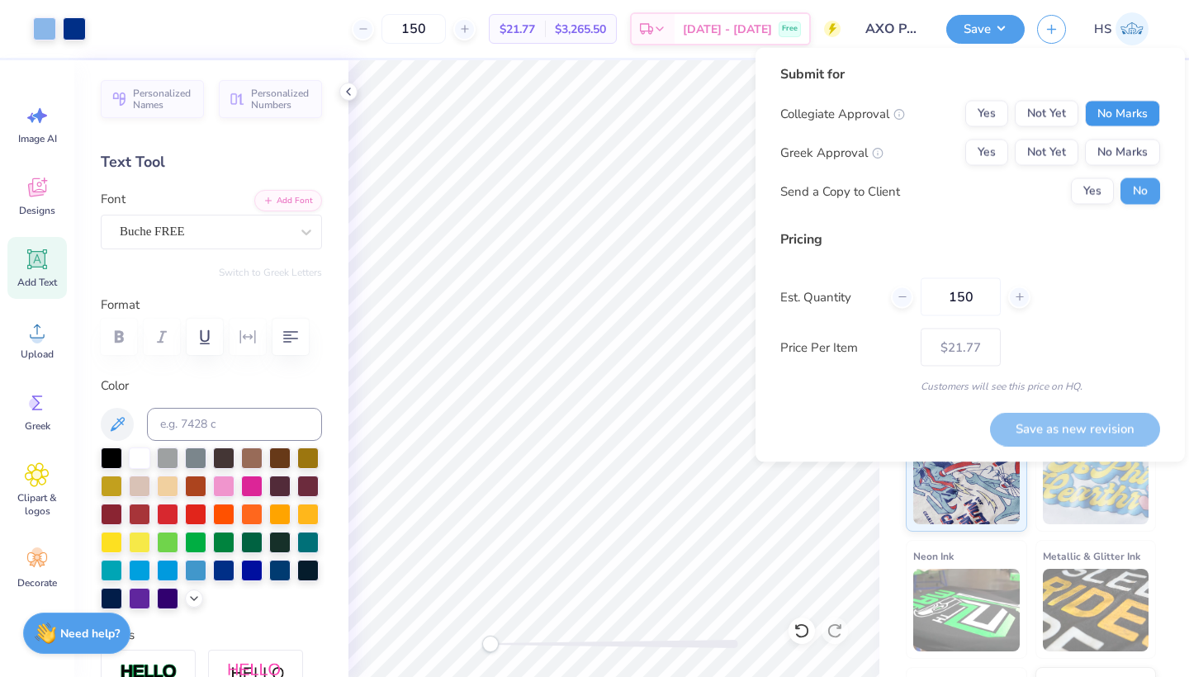
click at [1137, 122] on button "No Marks" at bounding box center [1122, 114] width 75 height 26
click at [1050, 157] on button "Not Yet" at bounding box center [1047, 153] width 64 height 26
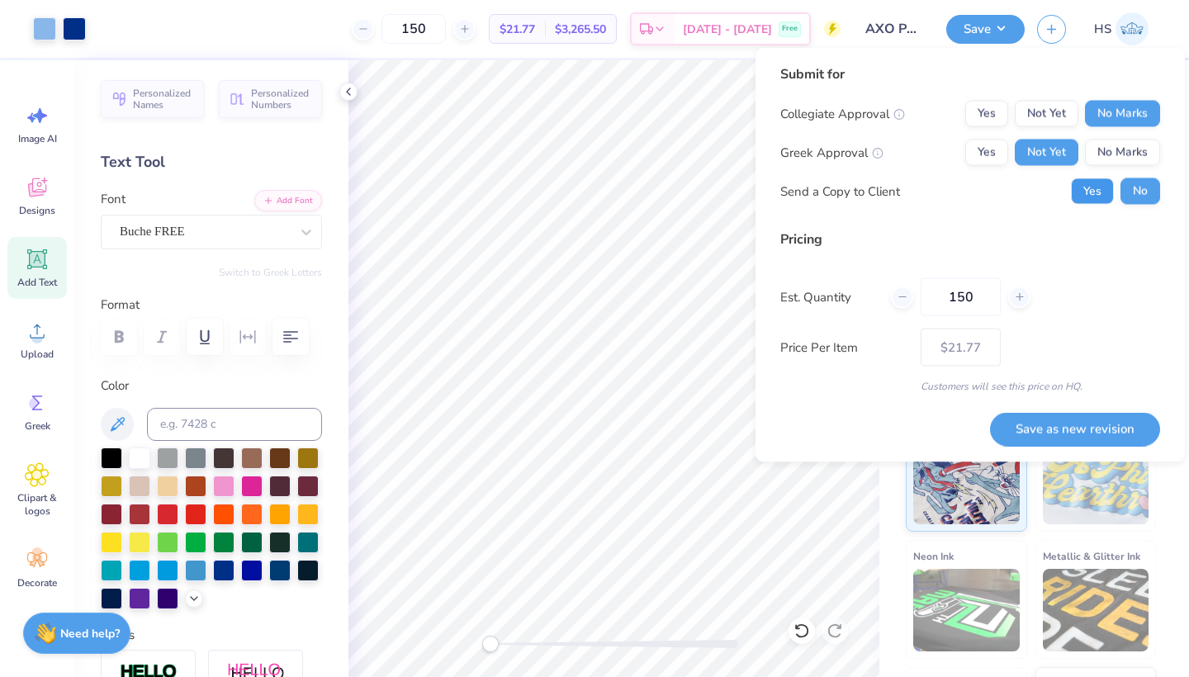
click at [1101, 190] on button "Yes" at bounding box center [1092, 191] width 43 height 26
click at [1081, 432] on button "Save as new revision" at bounding box center [1075, 429] width 170 height 34
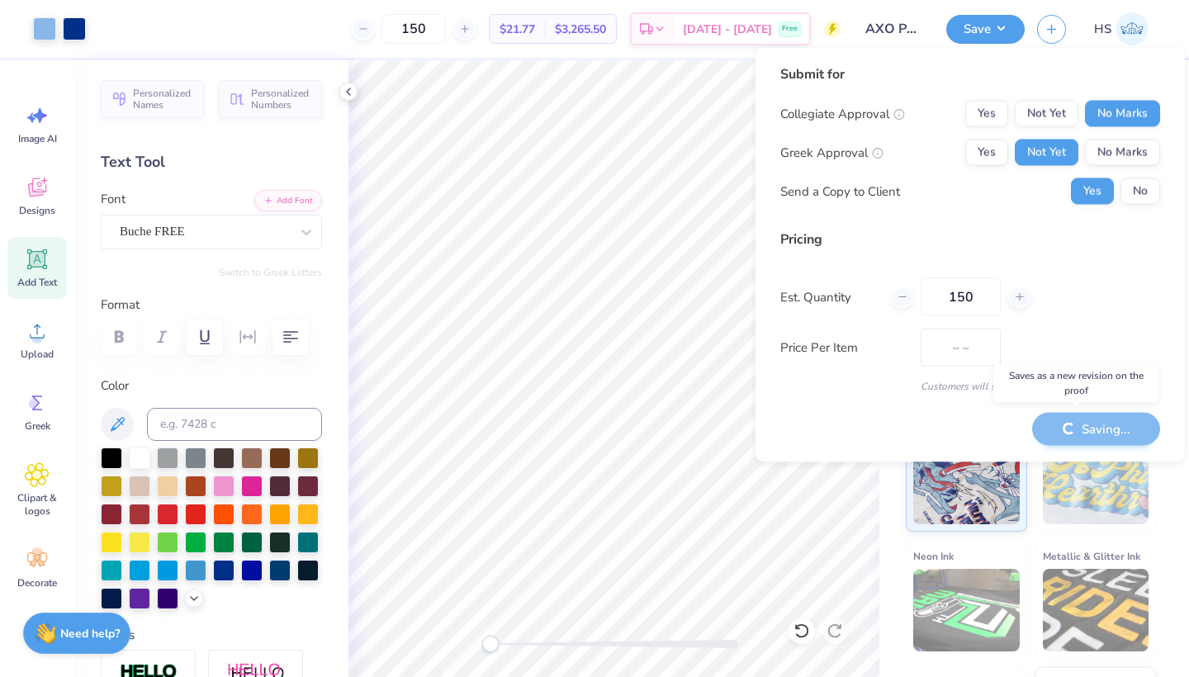
type input "$21.77"
